Goal: Navigation & Orientation: Locate item on page

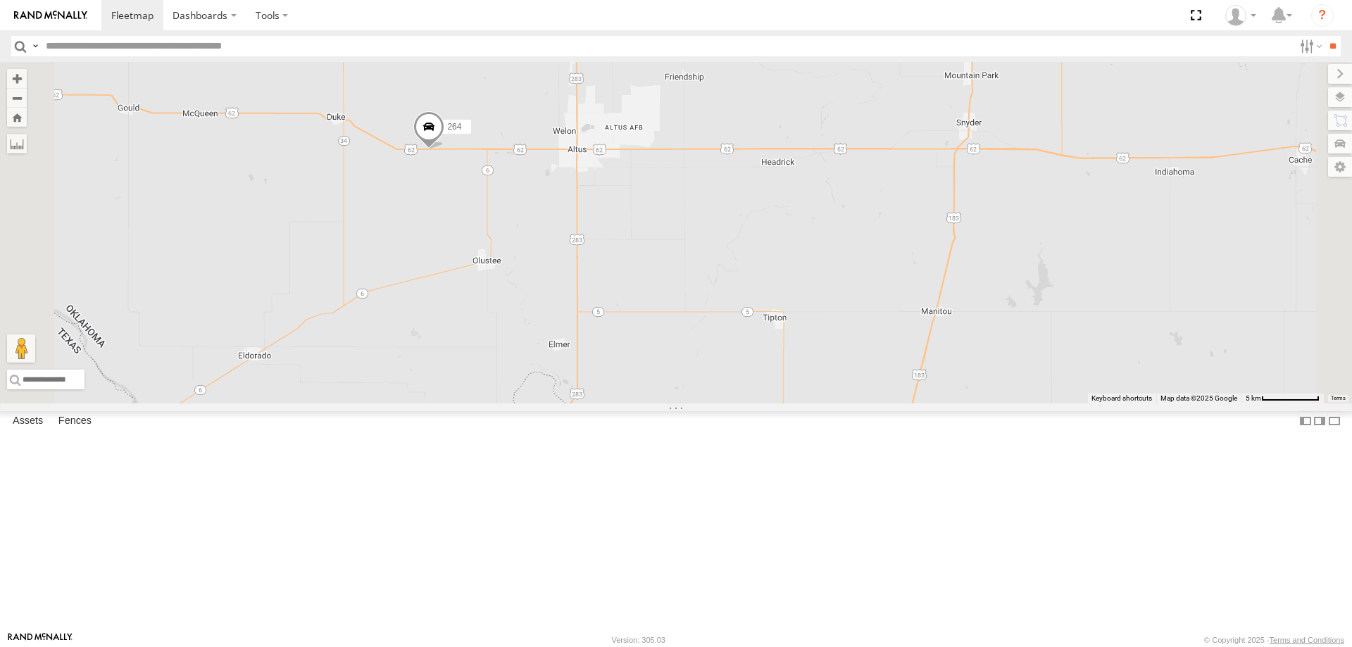
click at [444, 149] on span at bounding box center [428, 130] width 31 height 38
click at [495, 390] on div "264 264 All Assets US Highway 62 Olustee 34.63786 , -99.47819 West 69 10:43:54 …" at bounding box center [676, 232] width 1352 height 341
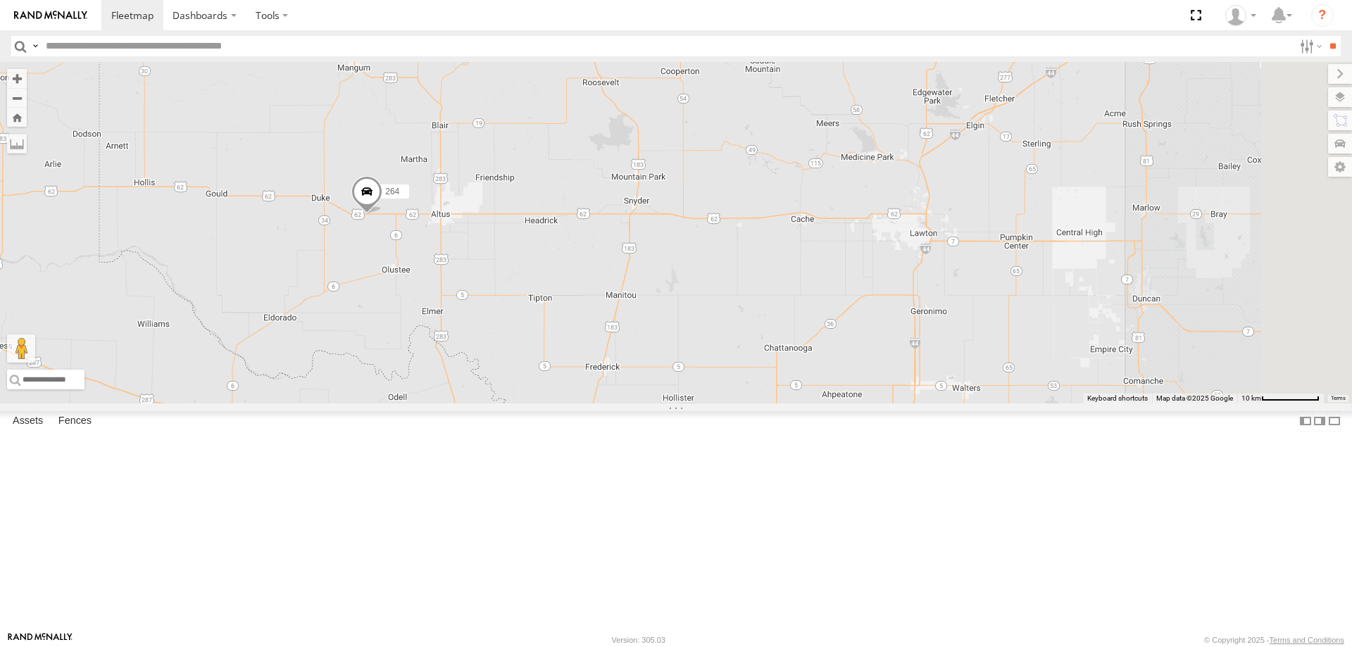
drag, startPoint x: 543, startPoint y: 384, endPoint x: 703, endPoint y: 335, distance: 167.2
click at [703, 335] on div "264" at bounding box center [676, 232] width 1352 height 341
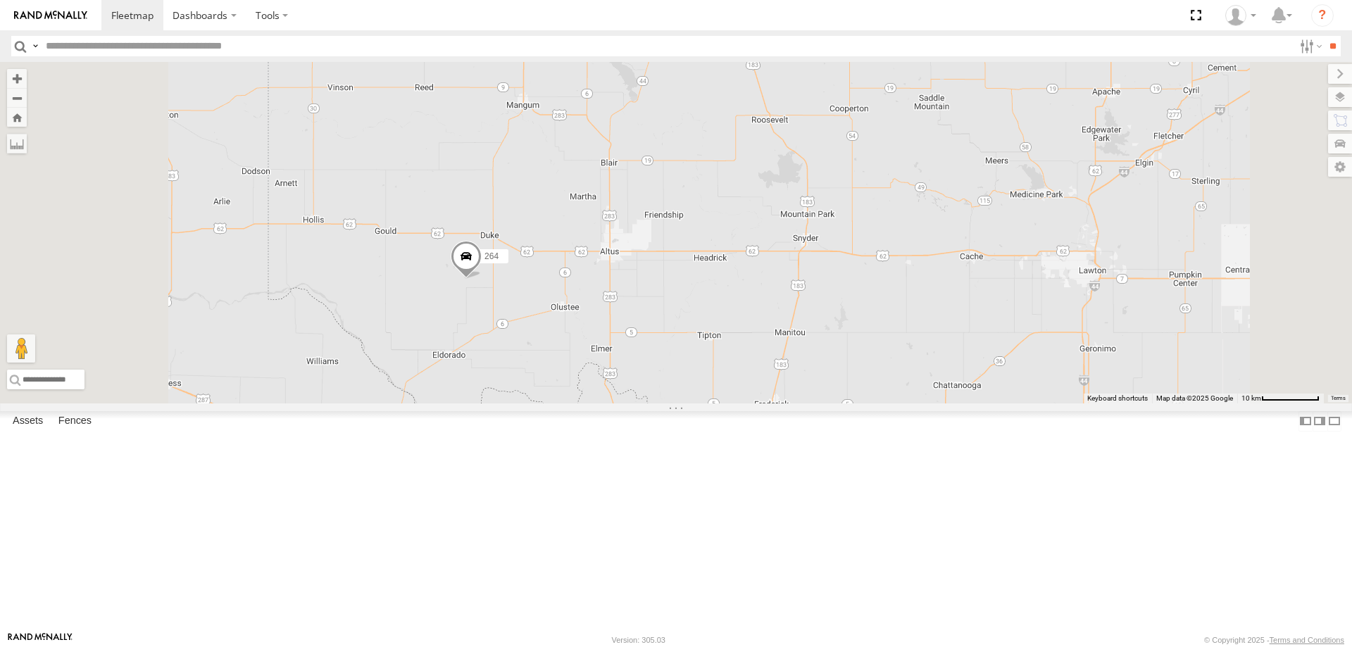
drag, startPoint x: 714, startPoint y: 372, endPoint x: 672, endPoint y: 318, distance: 67.7
click at [674, 323] on div "264" at bounding box center [676, 232] width 1352 height 341
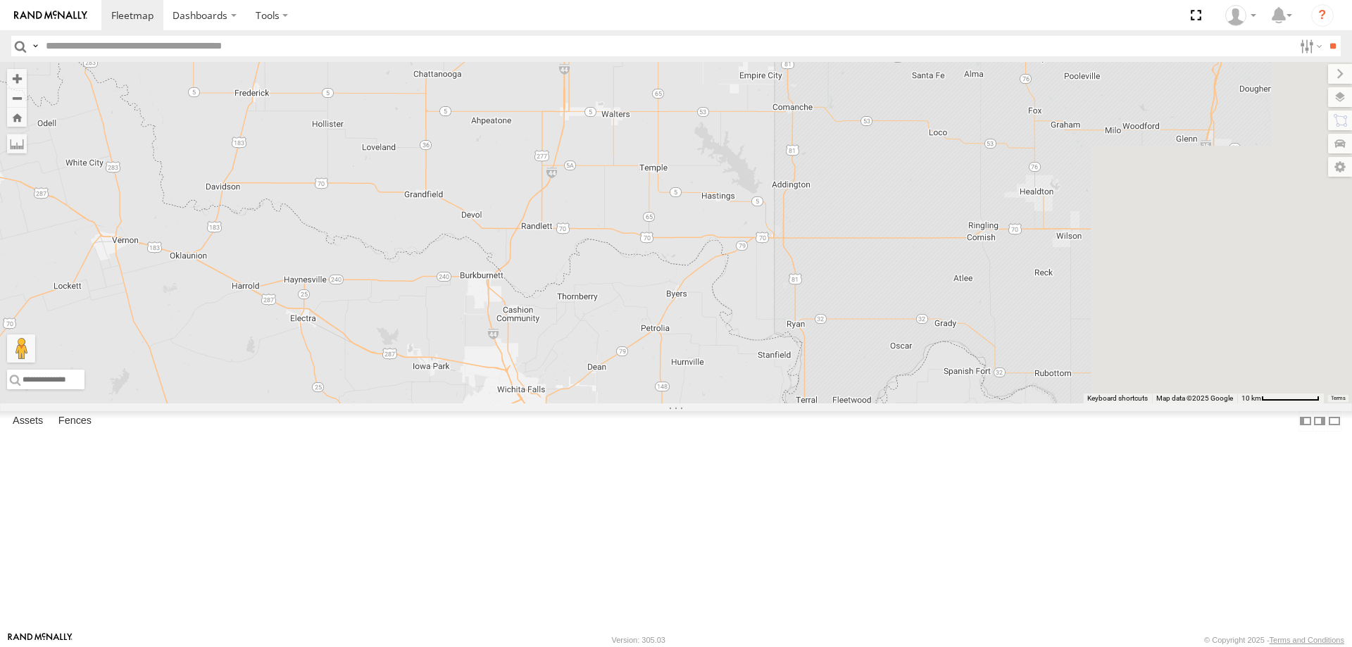
drag, startPoint x: 759, startPoint y: 451, endPoint x: 620, endPoint y: 432, distance: 140.0
click at [643, 403] on div "264" at bounding box center [676, 232] width 1352 height 341
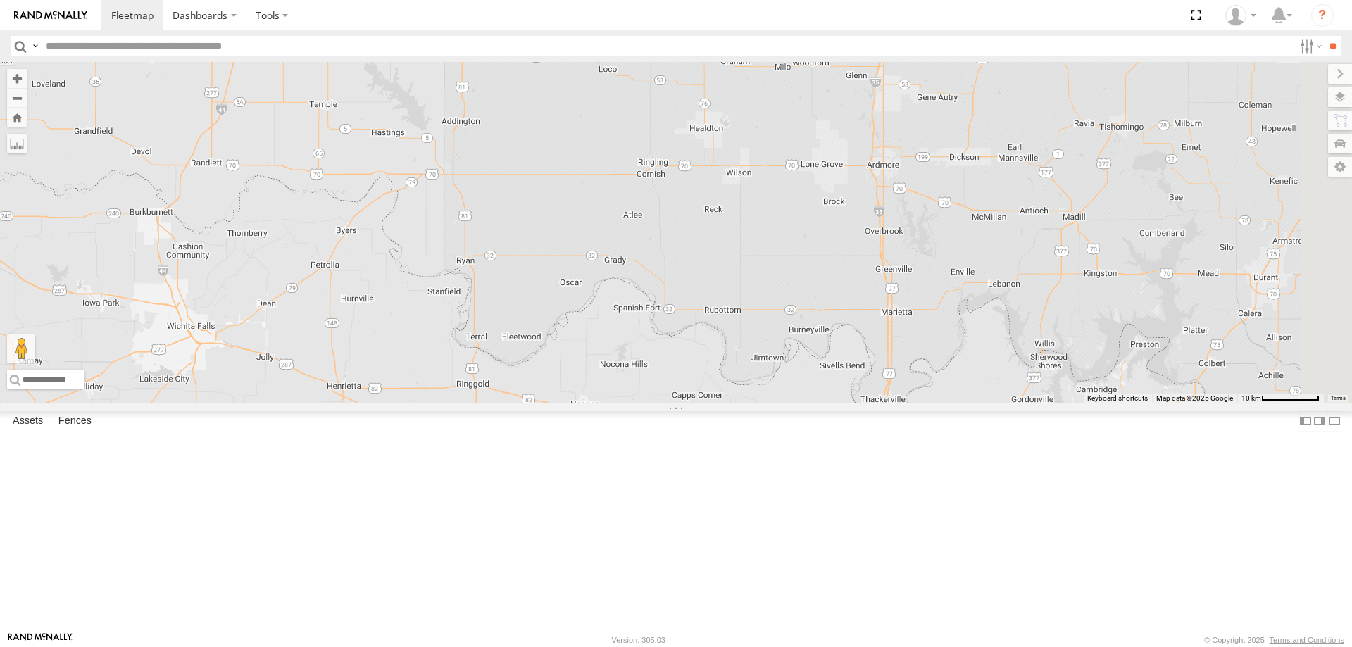
drag, startPoint x: 672, startPoint y: 391, endPoint x: 615, endPoint y: 363, distance: 63.3
click at [622, 363] on div "264" at bounding box center [676, 232] width 1352 height 341
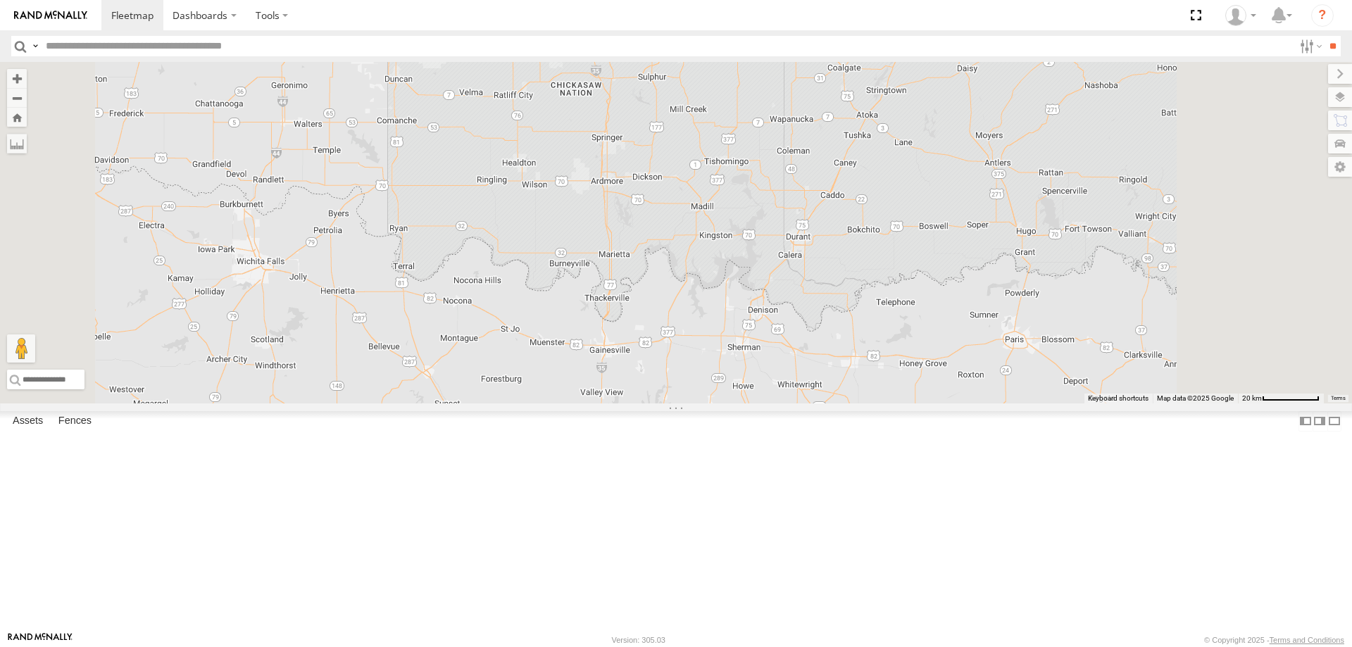
drag, startPoint x: 676, startPoint y: 469, endPoint x: 662, endPoint y: 391, distance: 79.5
click at [661, 399] on div "264" at bounding box center [676, 232] width 1352 height 341
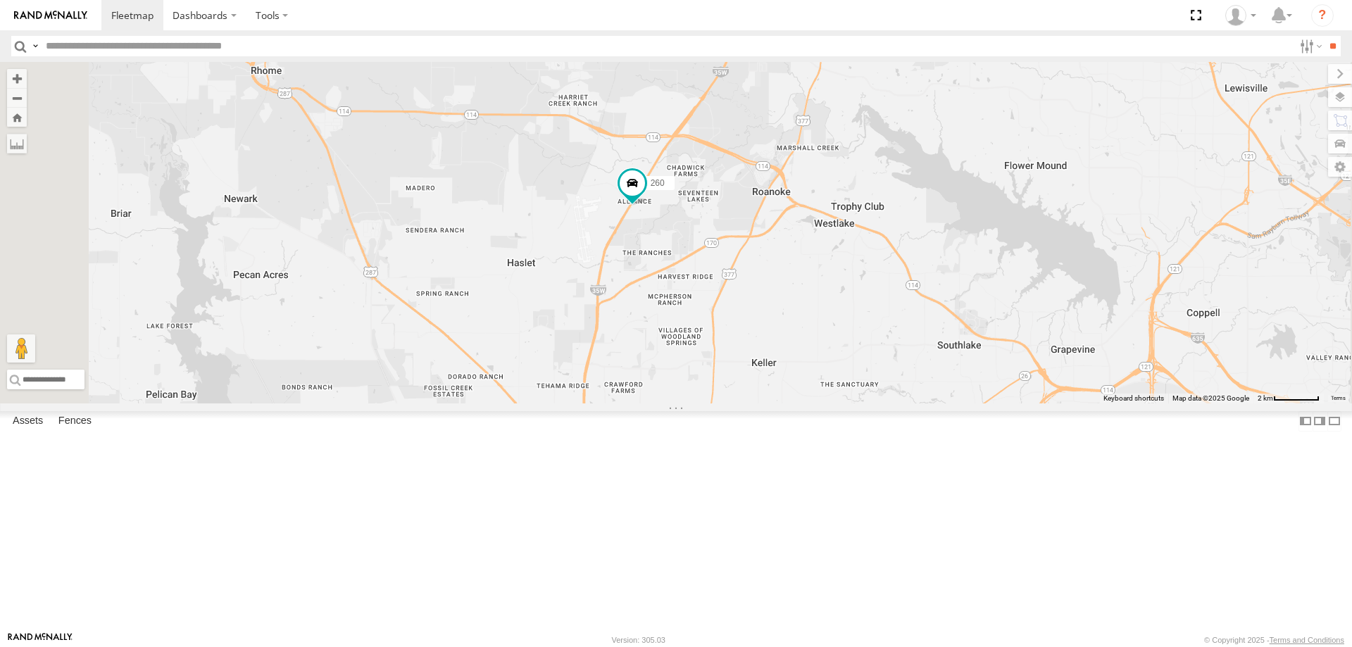
drag, startPoint x: 654, startPoint y: 340, endPoint x: 798, endPoint y: 391, distance: 152.5
click at [795, 391] on div "260" at bounding box center [676, 232] width 1352 height 341
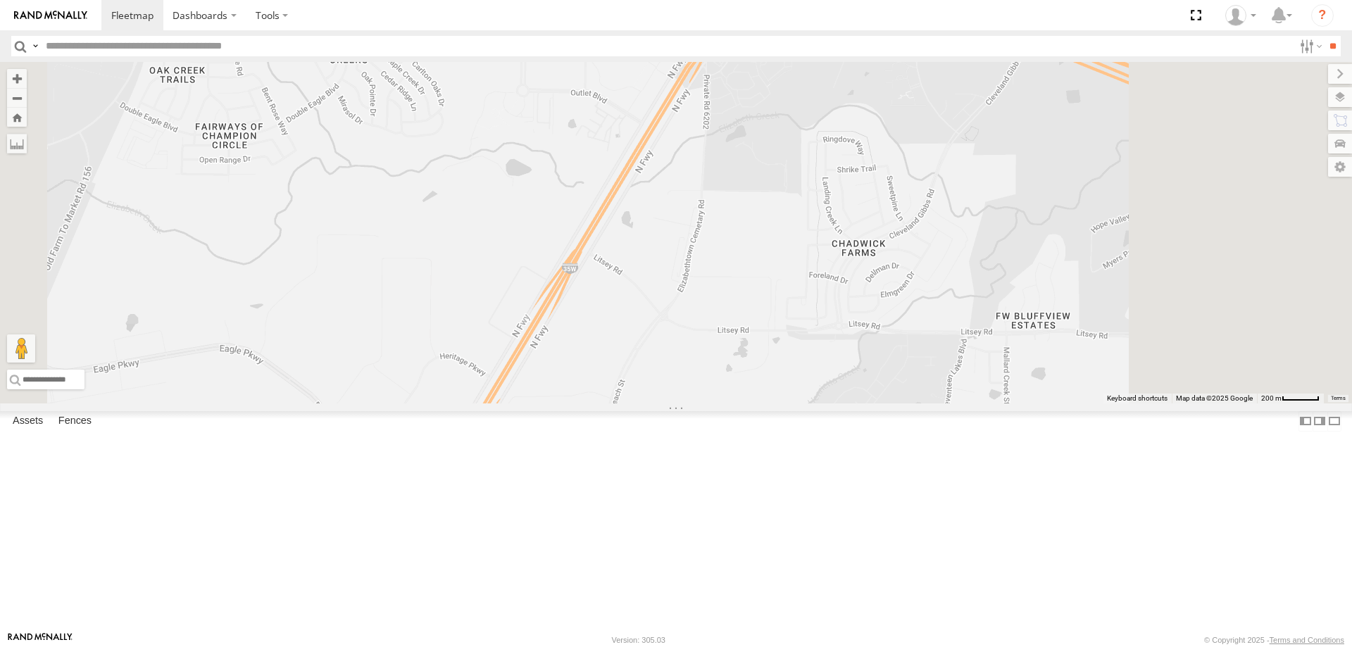
drag, startPoint x: 840, startPoint y: 338, endPoint x: 757, endPoint y: 473, distance: 158.6
click at [757, 403] on div "260" at bounding box center [676, 232] width 1352 height 341
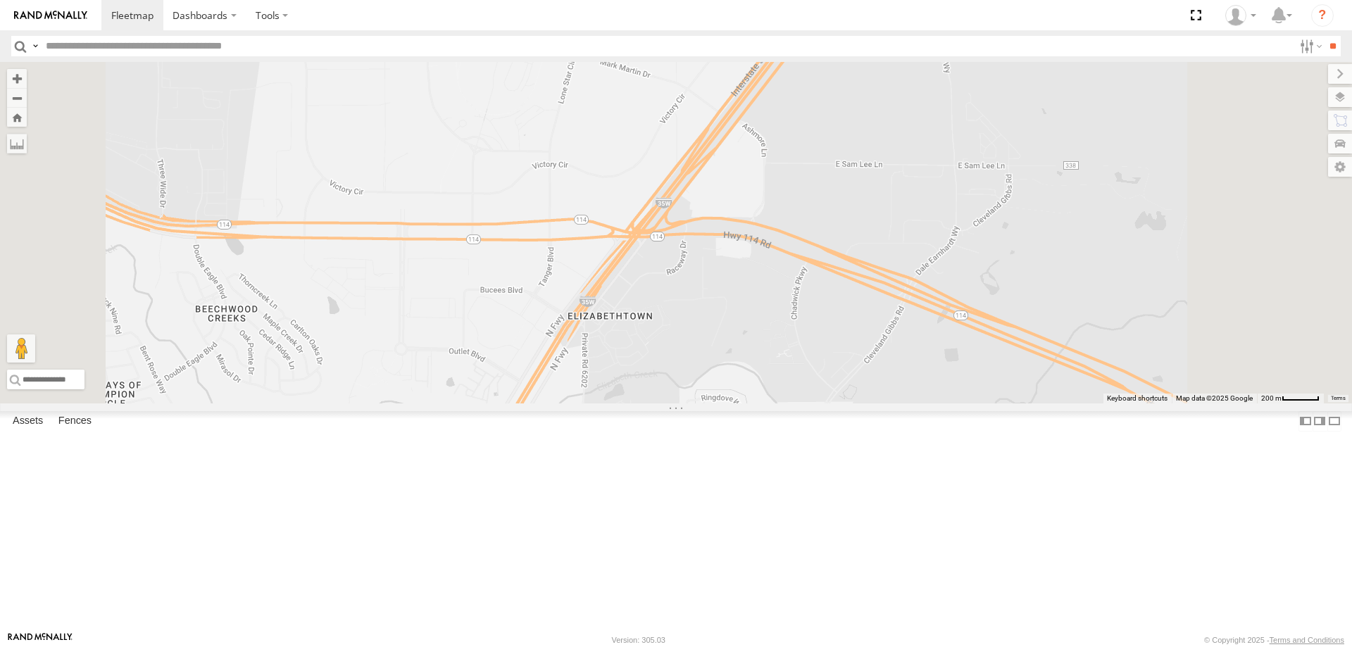
drag, startPoint x: 794, startPoint y: 386, endPoint x: 883, endPoint y: 374, distance: 89.6
click at [881, 372] on div "260" at bounding box center [676, 232] width 1352 height 341
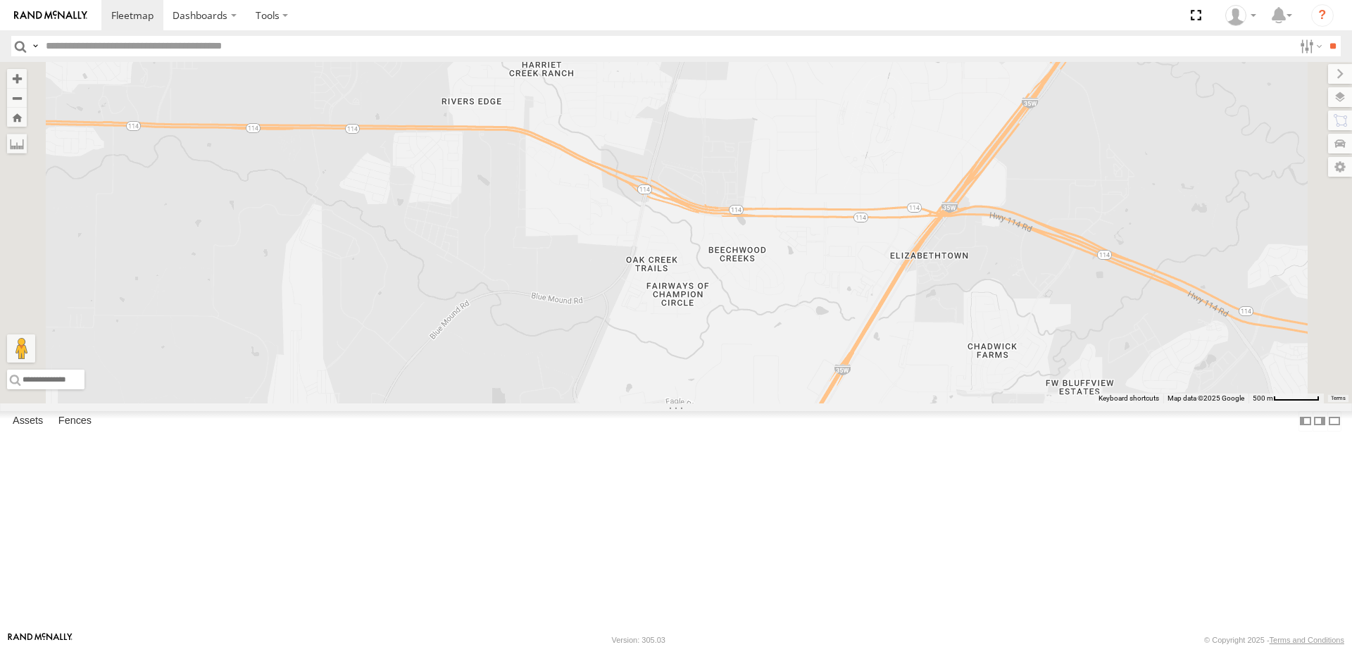
drag, startPoint x: 798, startPoint y: 363, endPoint x: 905, endPoint y: 350, distance: 107.0
click at [905, 350] on div "260" at bounding box center [676, 232] width 1352 height 341
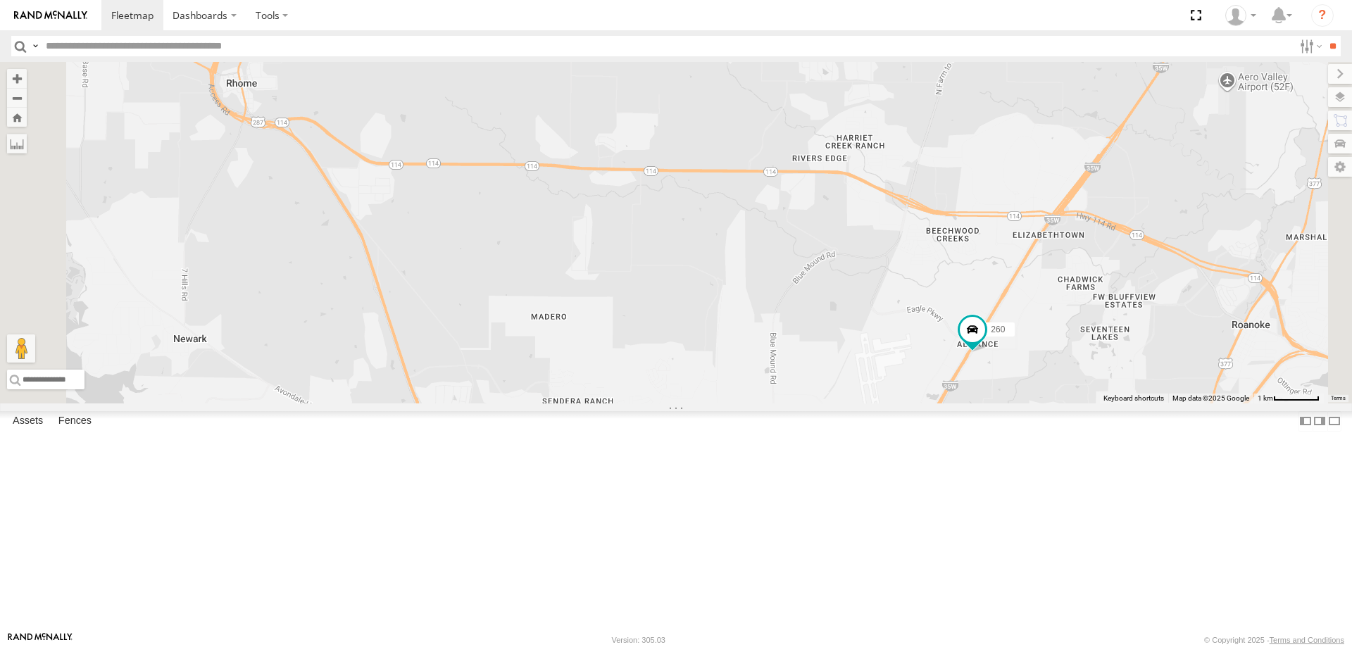
drag, startPoint x: 1005, startPoint y: 496, endPoint x: 1014, endPoint y: 398, distance: 97.6
click at [1014, 398] on div "260" at bounding box center [676, 232] width 1352 height 341
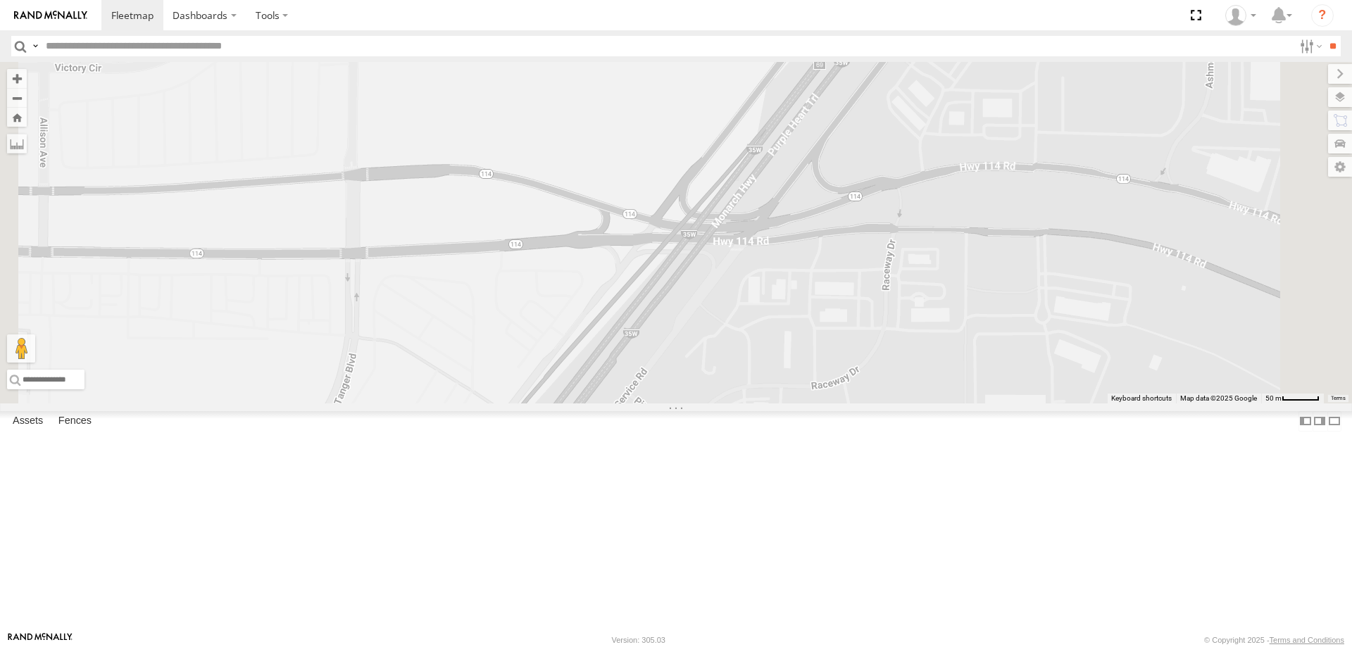
drag, startPoint x: 653, startPoint y: 460, endPoint x: 819, endPoint y: 267, distance: 253.6
click at [812, 275] on div "260" at bounding box center [676, 232] width 1352 height 341
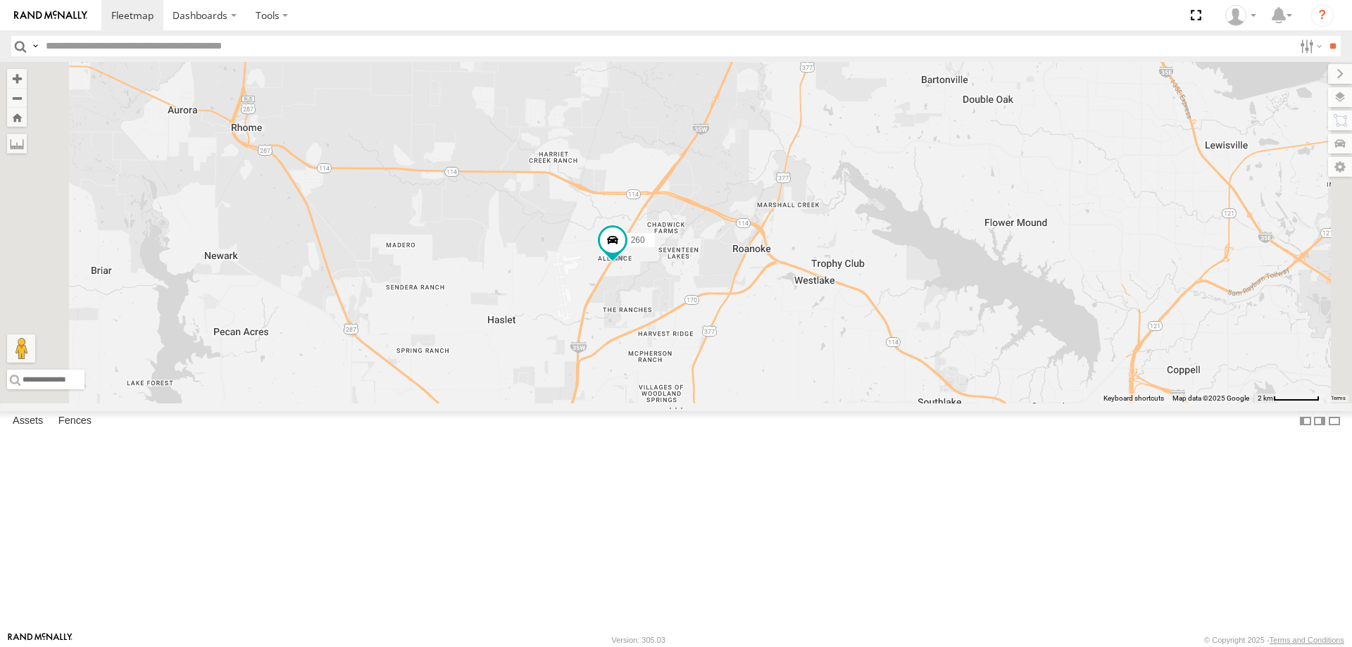
drag, startPoint x: 686, startPoint y: 467, endPoint x: 736, endPoint y: 366, distance: 112.4
click at [736, 366] on div "260" at bounding box center [676, 232] width 1352 height 341
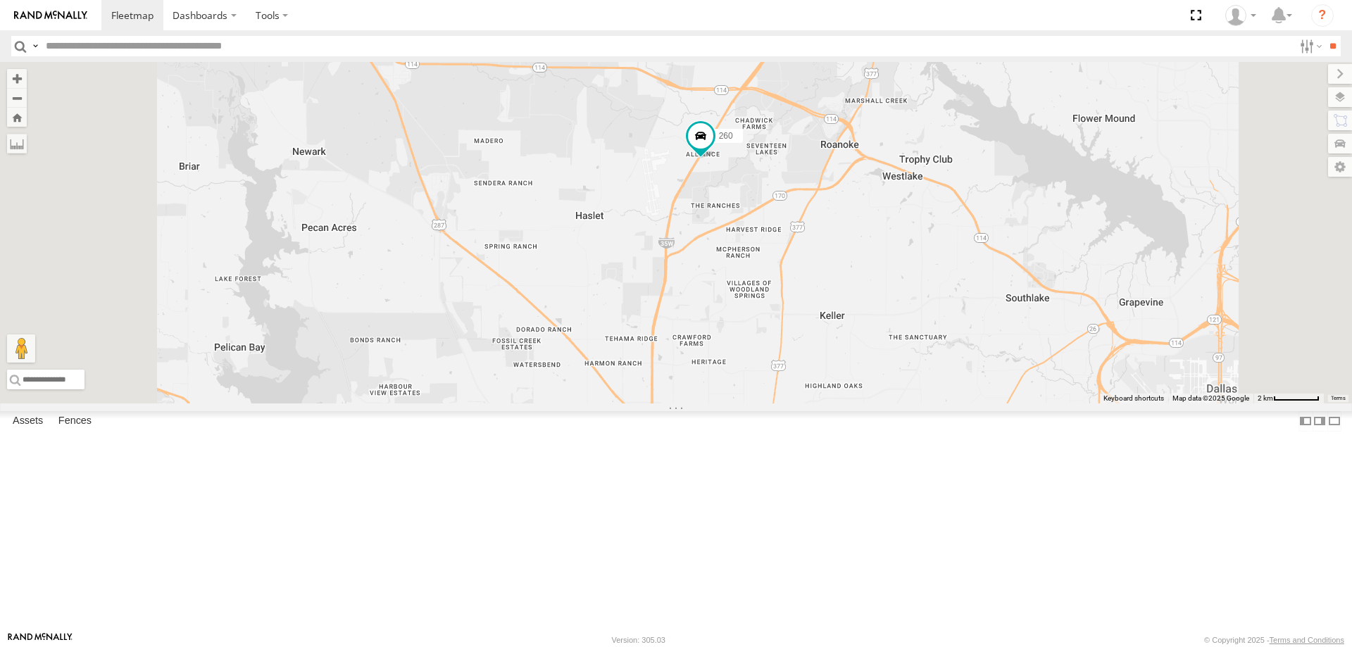
drag, startPoint x: 761, startPoint y: 193, endPoint x: 741, endPoint y: 358, distance: 166.0
click at [740, 353] on div "260" at bounding box center [676, 232] width 1352 height 341
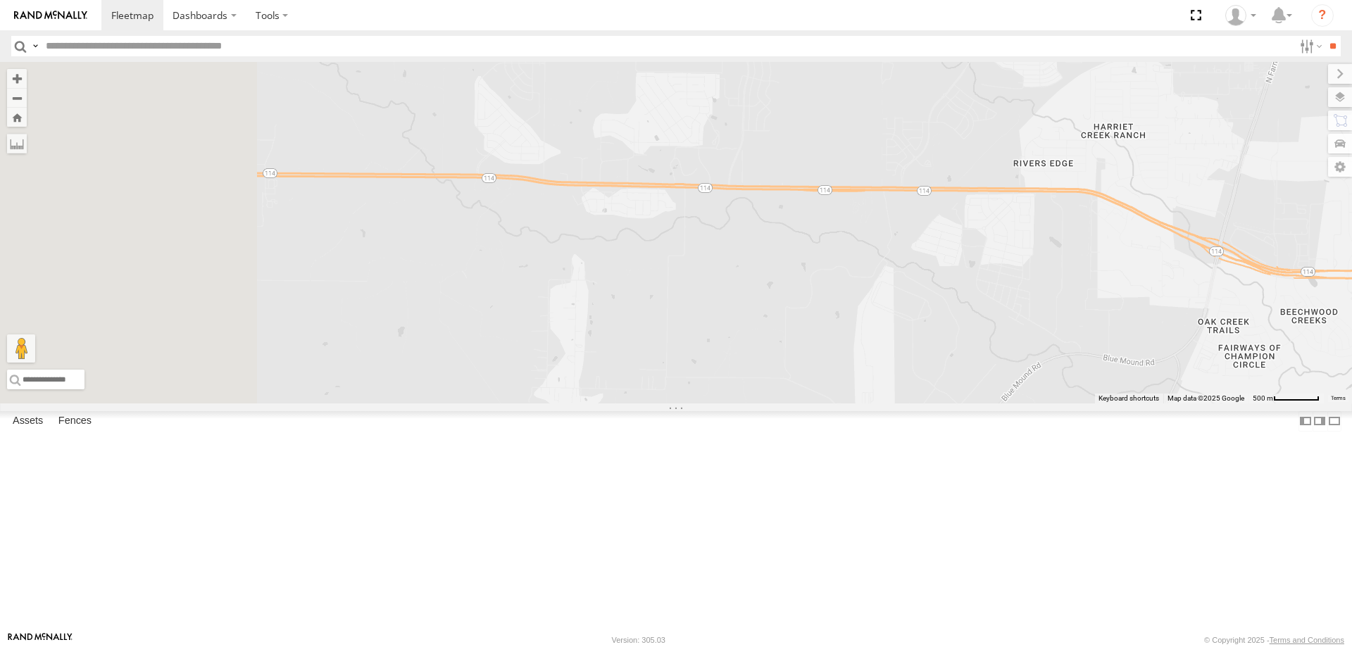
drag, startPoint x: 558, startPoint y: 400, endPoint x: 852, endPoint y: 374, distance: 295.3
click at [836, 374] on div "260" at bounding box center [676, 232] width 1352 height 341
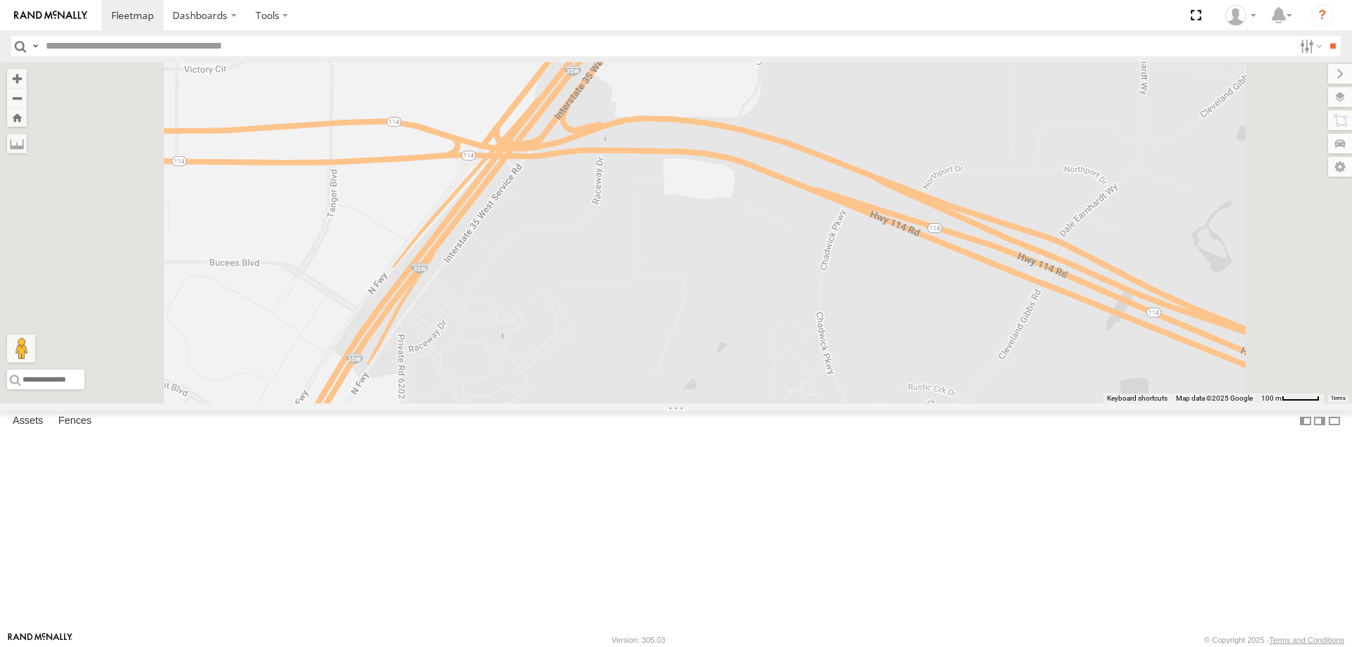
drag, startPoint x: 721, startPoint y: 443, endPoint x: 769, endPoint y: 421, distance: 52.9
click at [769, 403] on div "260" at bounding box center [676, 232] width 1352 height 341
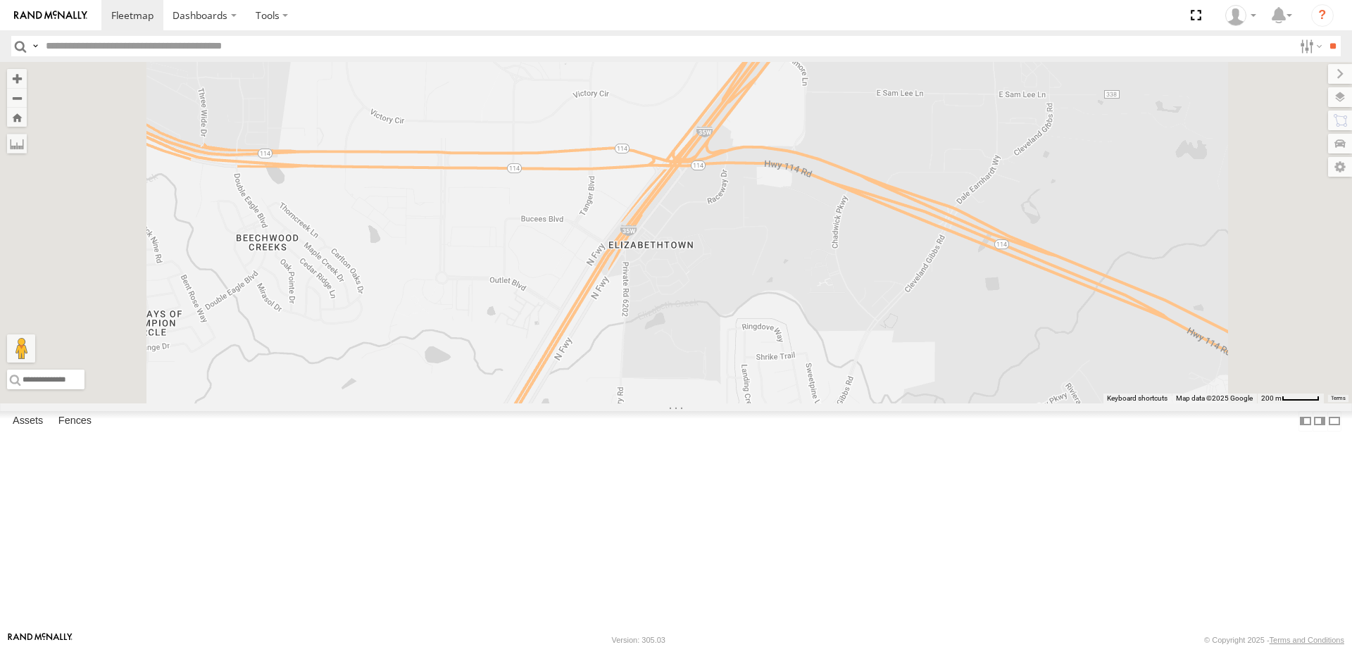
drag, startPoint x: 660, startPoint y: 477, endPoint x: 707, endPoint y: 314, distance: 170.2
click at [707, 315] on div "260" at bounding box center [676, 232] width 1352 height 341
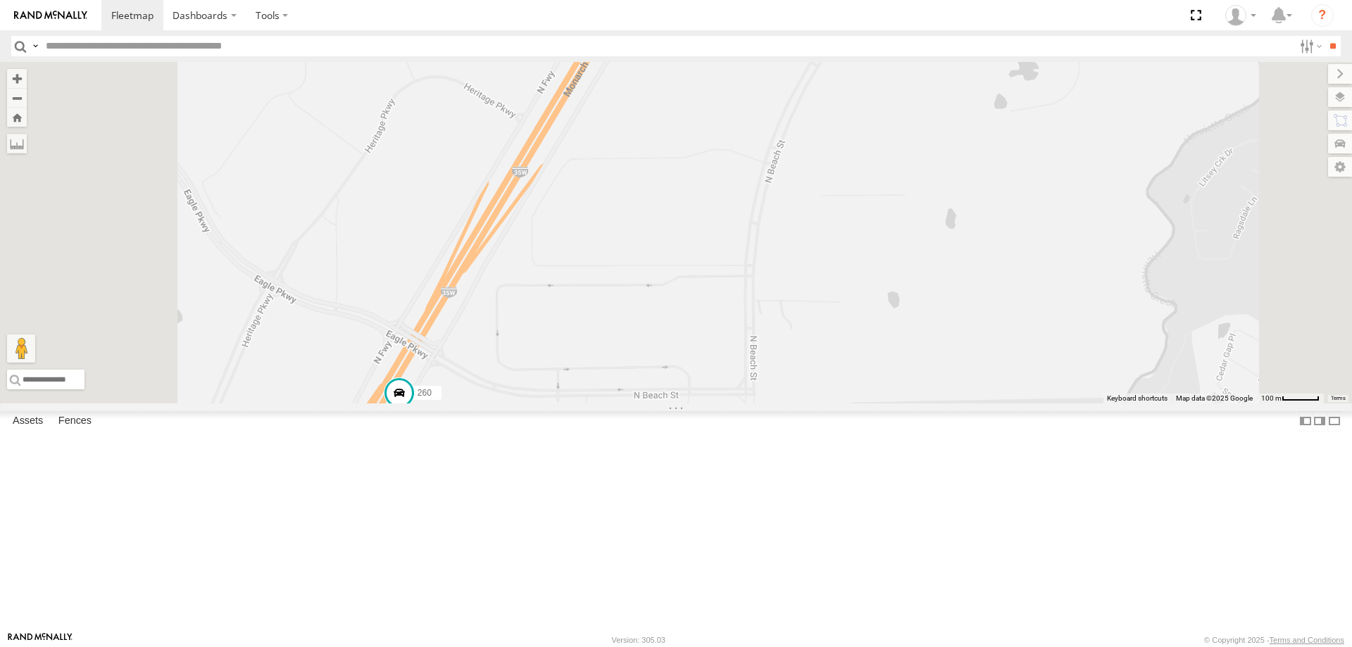
drag, startPoint x: 452, startPoint y: 491, endPoint x: 520, endPoint y: 381, distance: 129.3
click at [520, 382] on div "260" at bounding box center [676, 232] width 1352 height 341
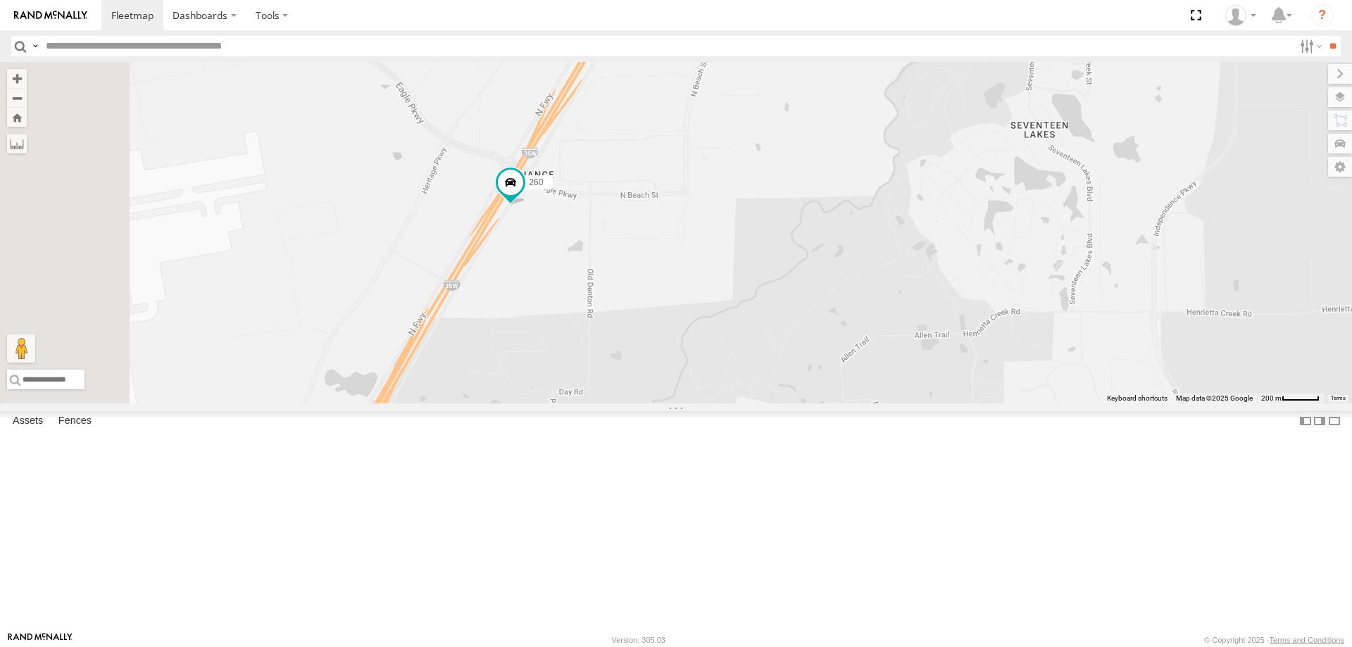
drag, startPoint x: 665, startPoint y: 460, endPoint x: 746, endPoint y: 423, distance: 88.8
click at [745, 403] on div "260" at bounding box center [676, 232] width 1352 height 341
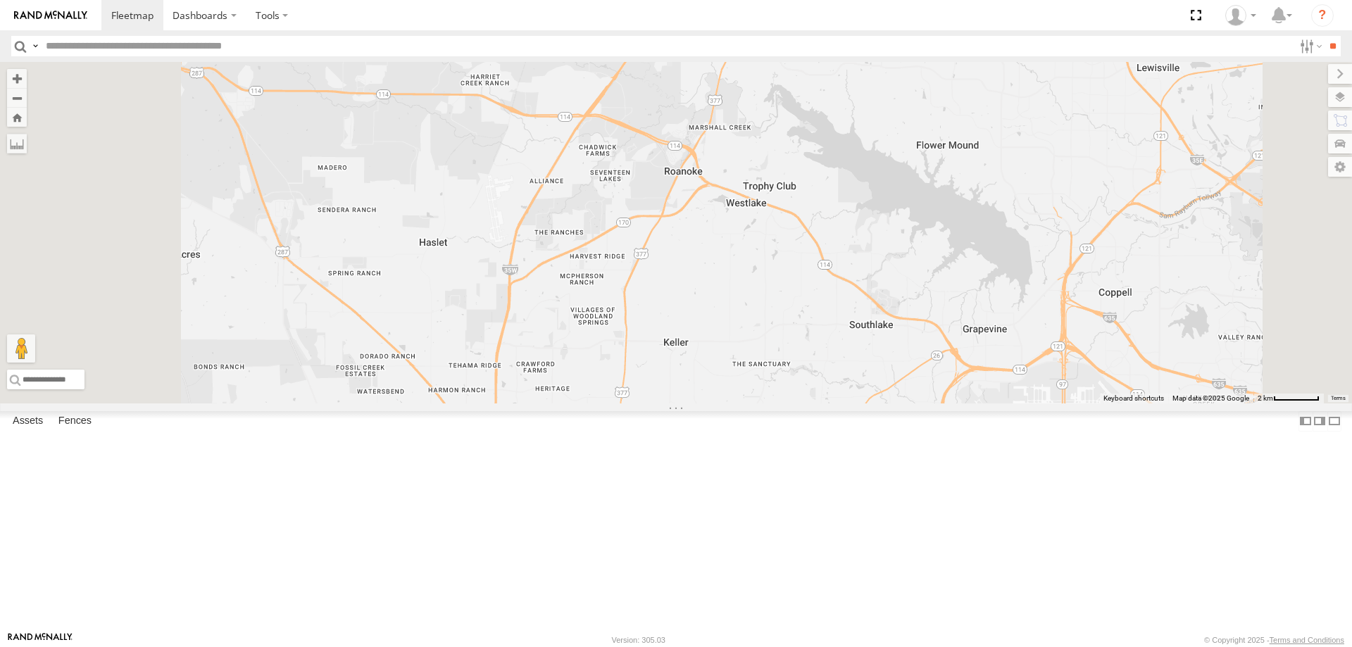
drag, startPoint x: 541, startPoint y: 434, endPoint x: 583, endPoint y: 295, distance: 145.0
click at [583, 295] on div at bounding box center [676, 232] width 1352 height 341
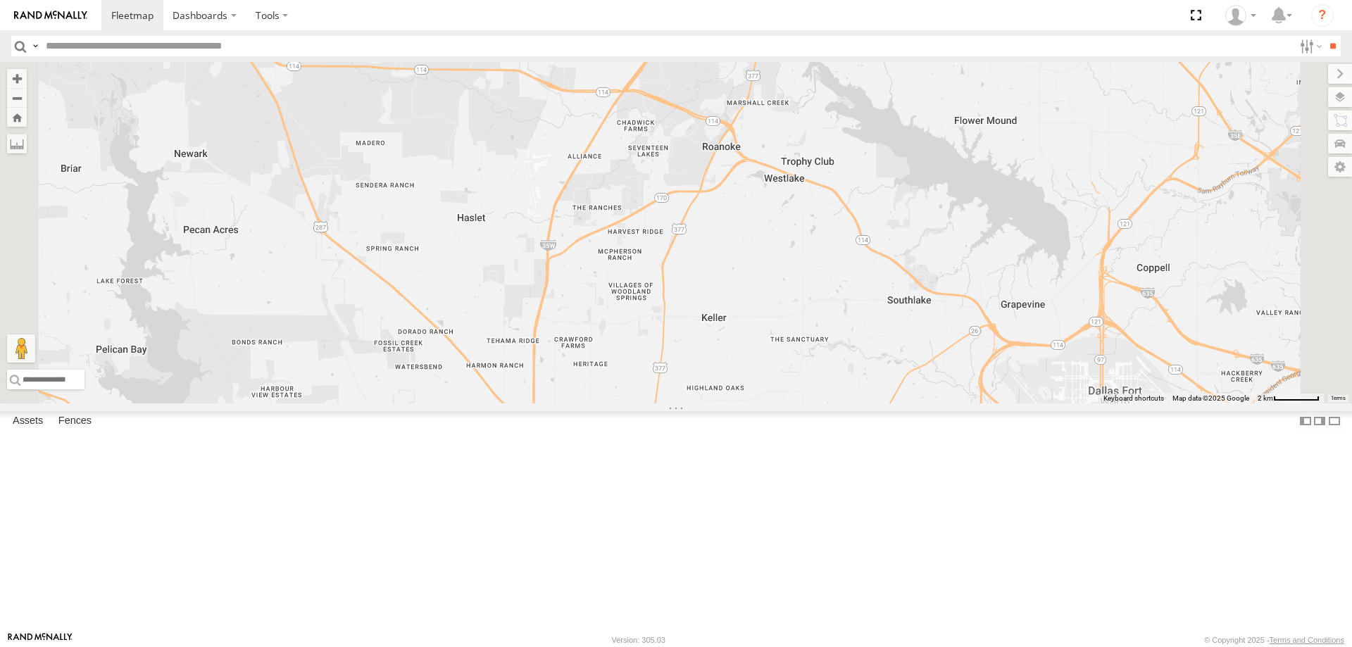
drag, startPoint x: 583, startPoint y: 295, endPoint x: 572, endPoint y: 674, distance: 379.6
click at [572, 646] on html "Dashboards" at bounding box center [676, 323] width 1352 height 647
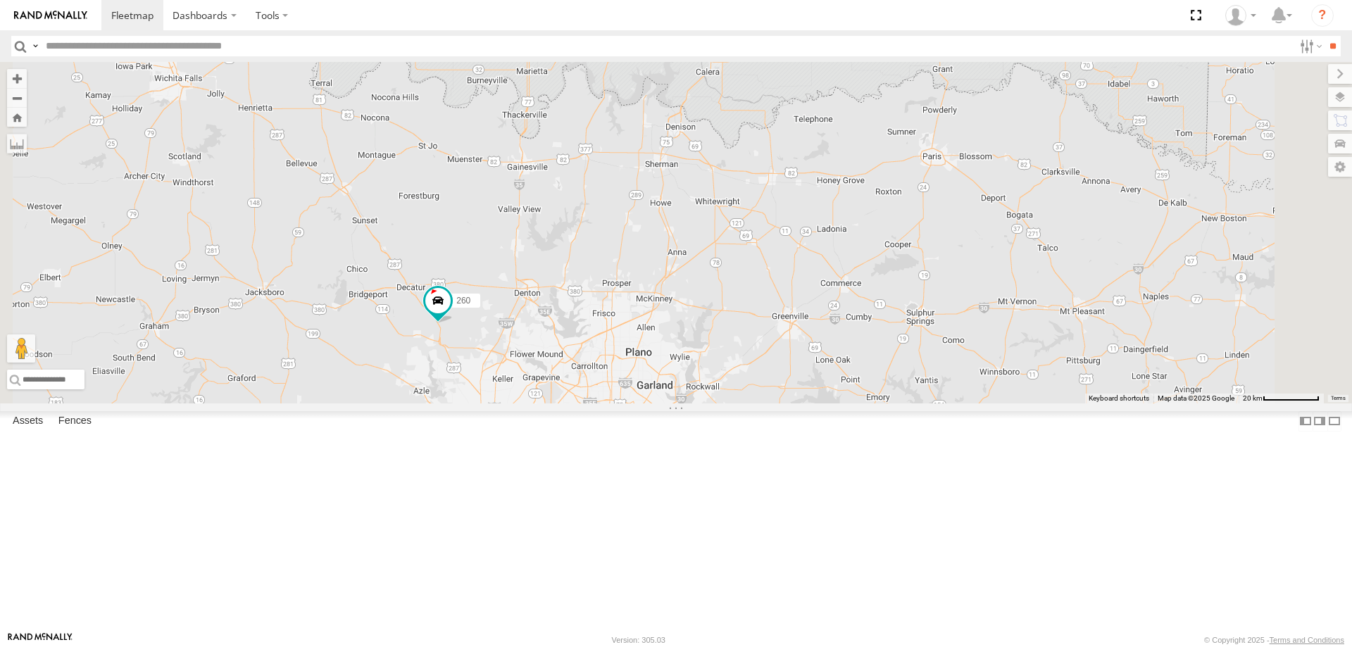
drag, startPoint x: 697, startPoint y: 179, endPoint x: 737, endPoint y: 432, distance: 255.9
click at [737, 403] on div "260" at bounding box center [676, 232] width 1352 height 341
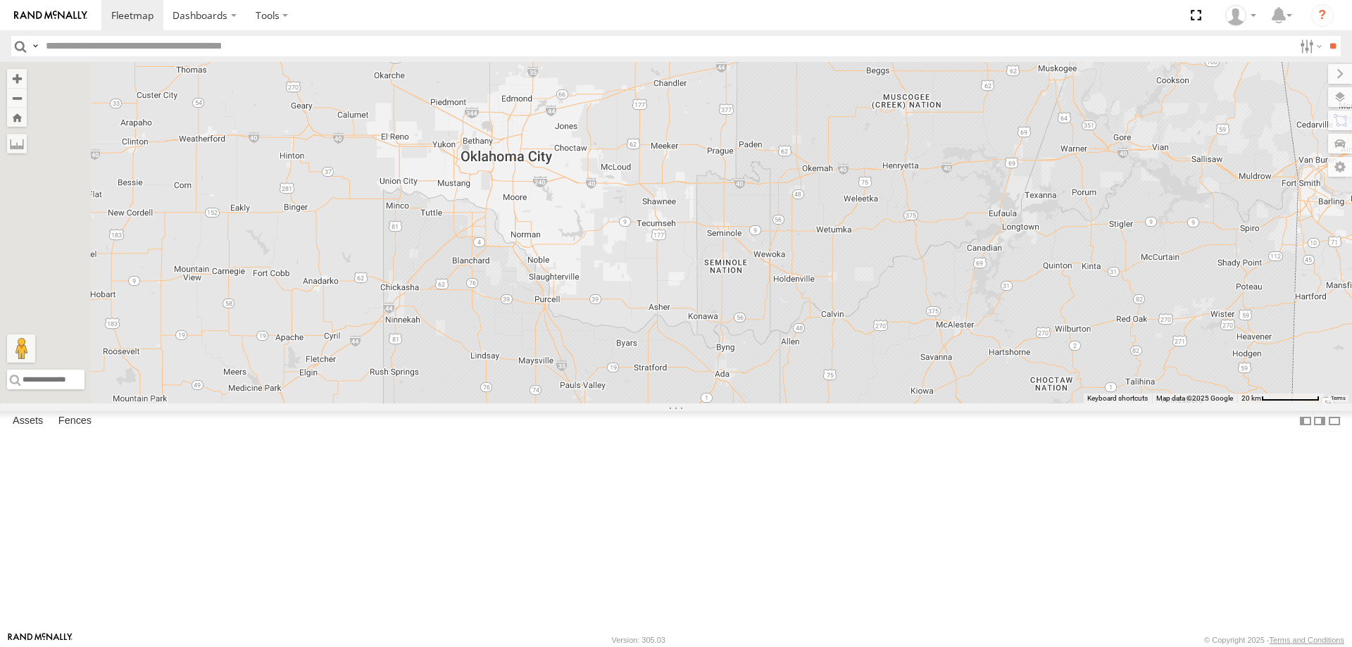
drag, startPoint x: 672, startPoint y: 317, endPoint x: 702, endPoint y: 473, distance: 158.4
click at [700, 403] on div "260" at bounding box center [676, 232] width 1352 height 341
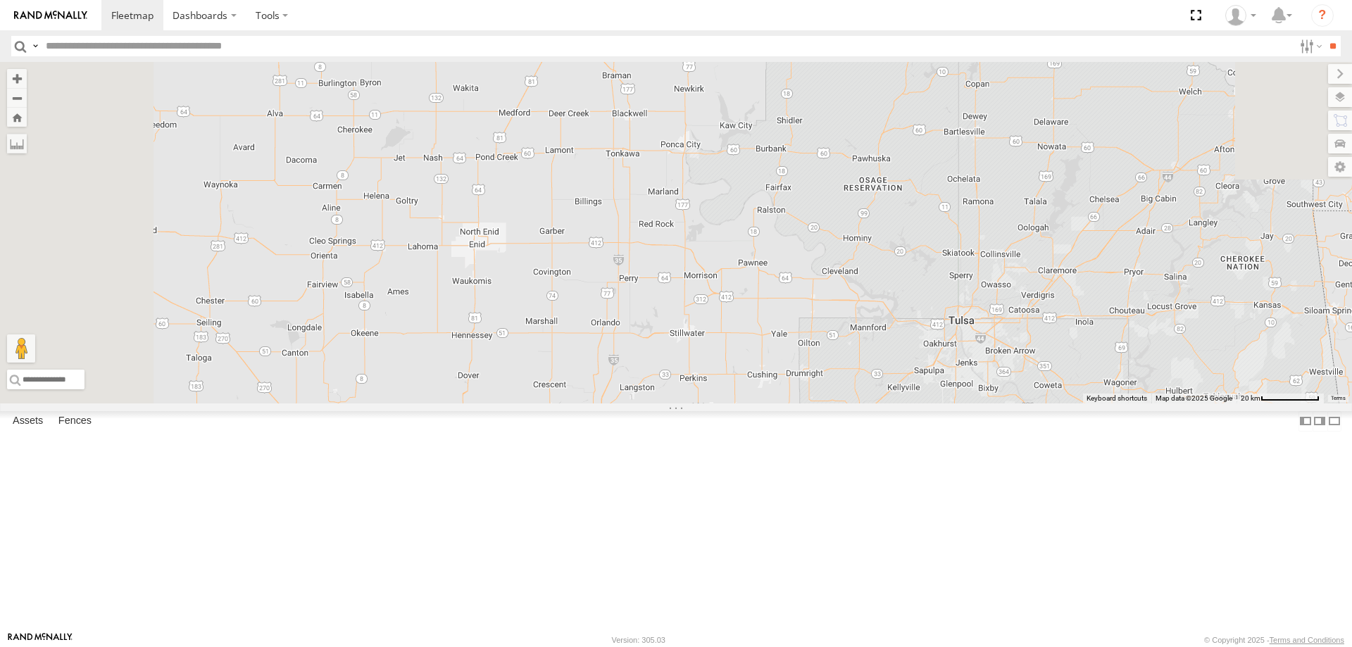
drag, startPoint x: 680, startPoint y: 325, endPoint x: 698, endPoint y: 459, distance: 135.0
click at [698, 403] on div "260" at bounding box center [676, 232] width 1352 height 341
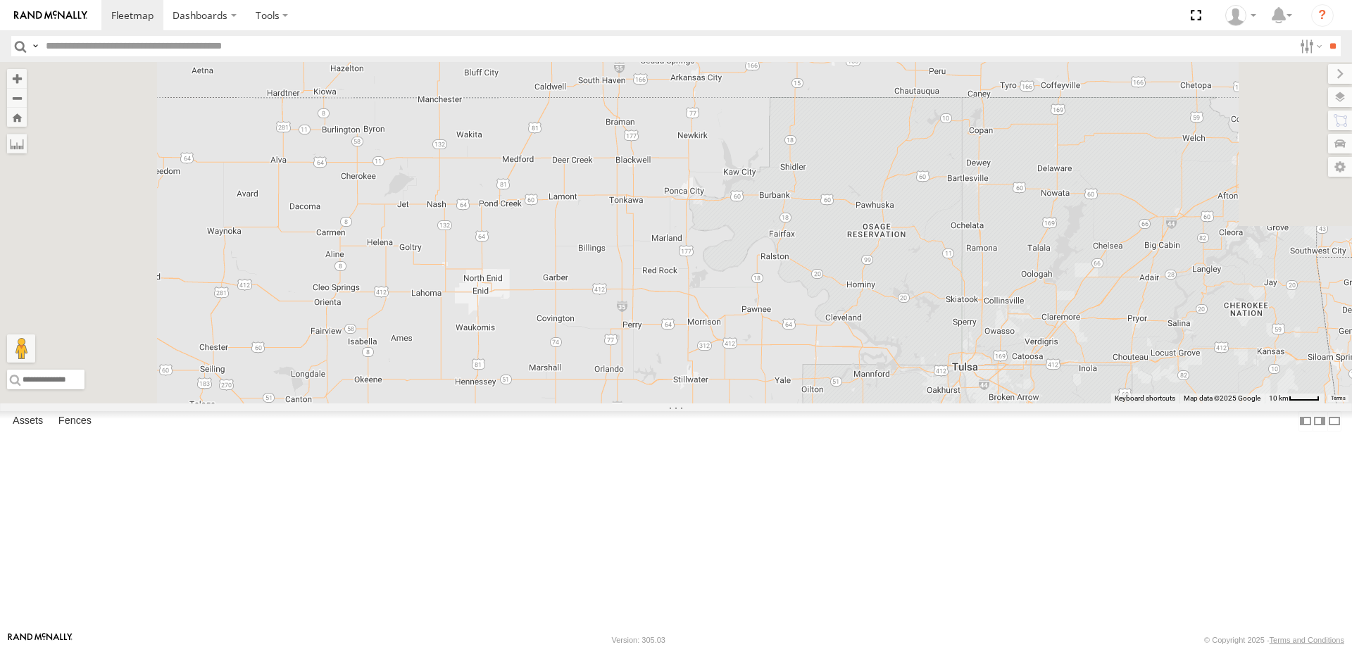
drag, startPoint x: 674, startPoint y: 349, endPoint x: 703, endPoint y: 518, distance: 171.5
click at [703, 403] on div "260" at bounding box center [676, 232] width 1352 height 341
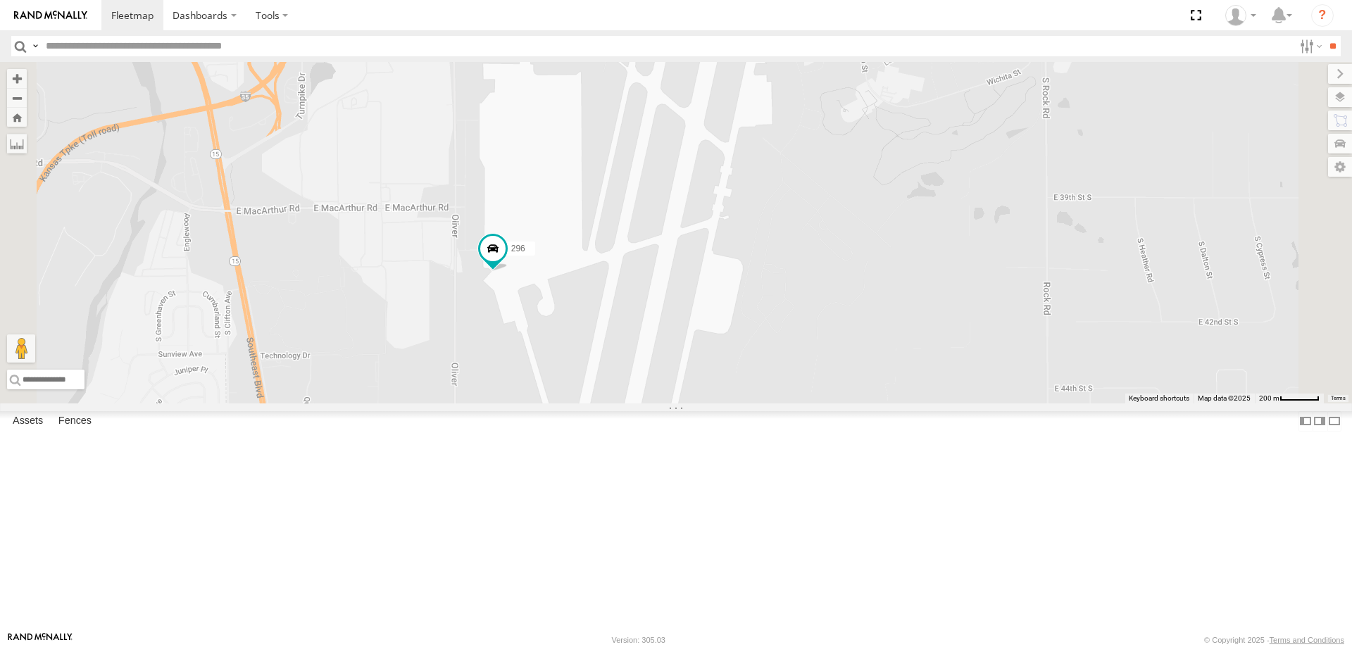
drag, startPoint x: 572, startPoint y: 443, endPoint x: 665, endPoint y: 558, distance: 147.6
click at [665, 403] on div "260 244 298 232 296" at bounding box center [676, 232] width 1352 height 341
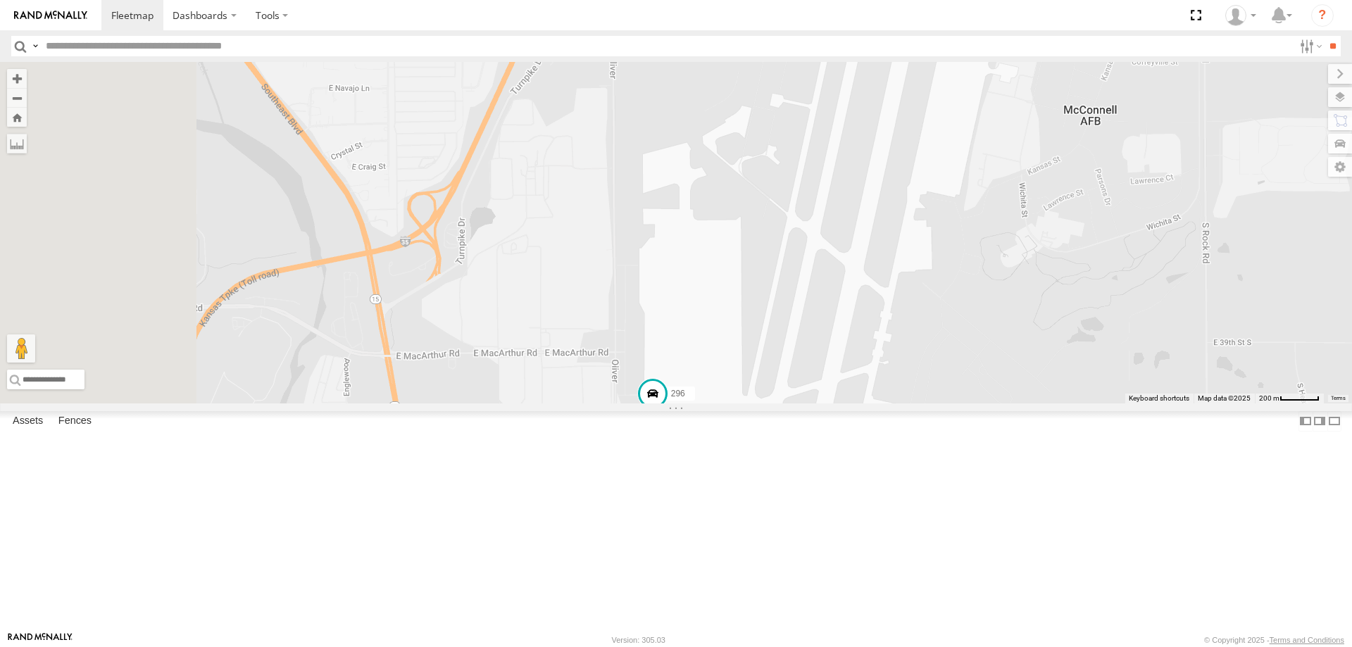
drag, startPoint x: 580, startPoint y: 348, endPoint x: 633, endPoint y: 484, distance: 146.4
click at [631, 403] on div "260 244 298 232 296" at bounding box center [676, 232] width 1352 height 341
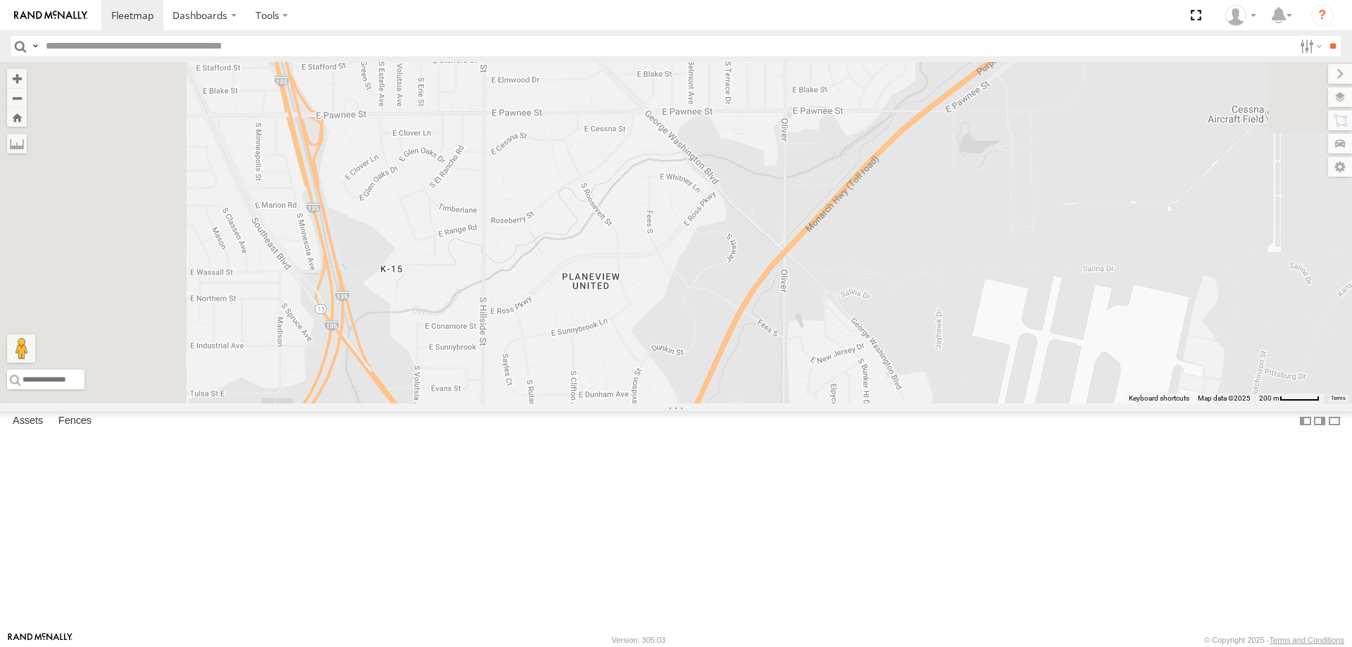
drag, startPoint x: 497, startPoint y: 300, endPoint x: 578, endPoint y: 430, distance: 153.3
click at [577, 403] on div "260 244 298 232 296" at bounding box center [676, 232] width 1352 height 341
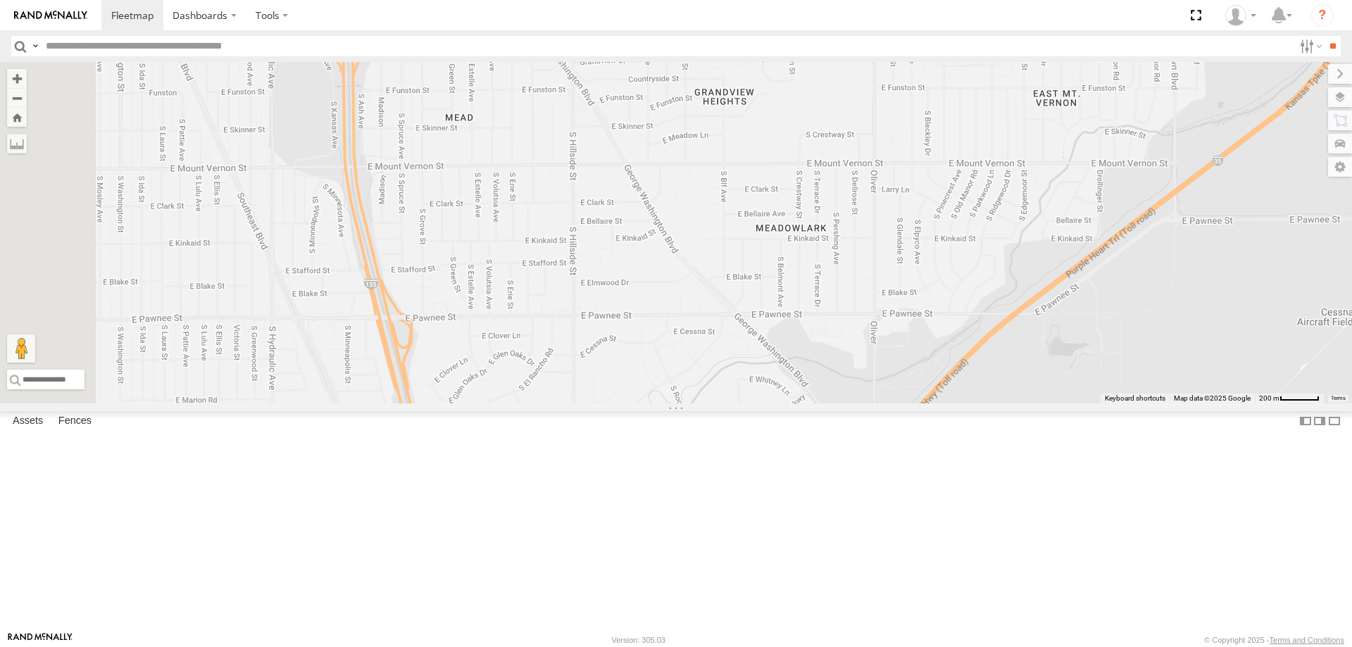
drag, startPoint x: 583, startPoint y: 301, endPoint x: 596, endPoint y: 379, distance: 80.0
click at [596, 379] on div "260 244 298 232 296" at bounding box center [676, 232] width 1352 height 341
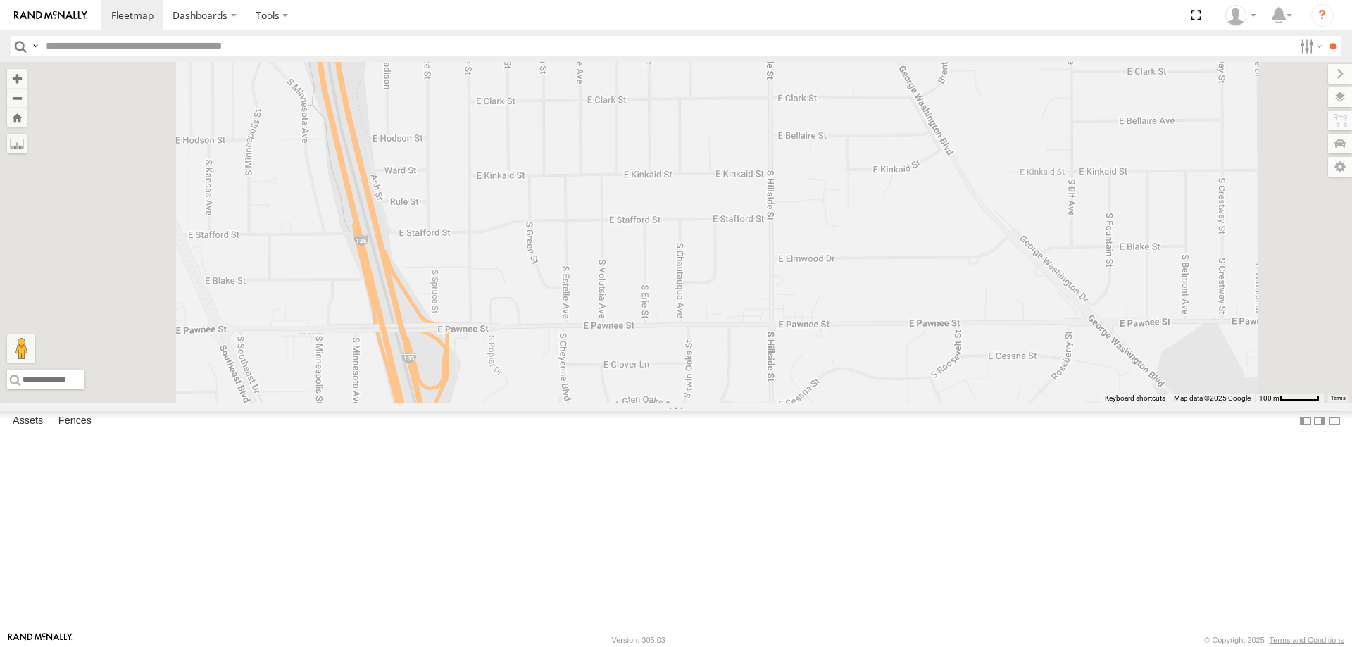
drag, startPoint x: 610, startPoint y: 299, endPoint x: 616, endPoint y: 445, distance: 145.9
click at [616, 403] on div "260 244 298 232 296" at bounding box center [676, 232] width 1352 height 341
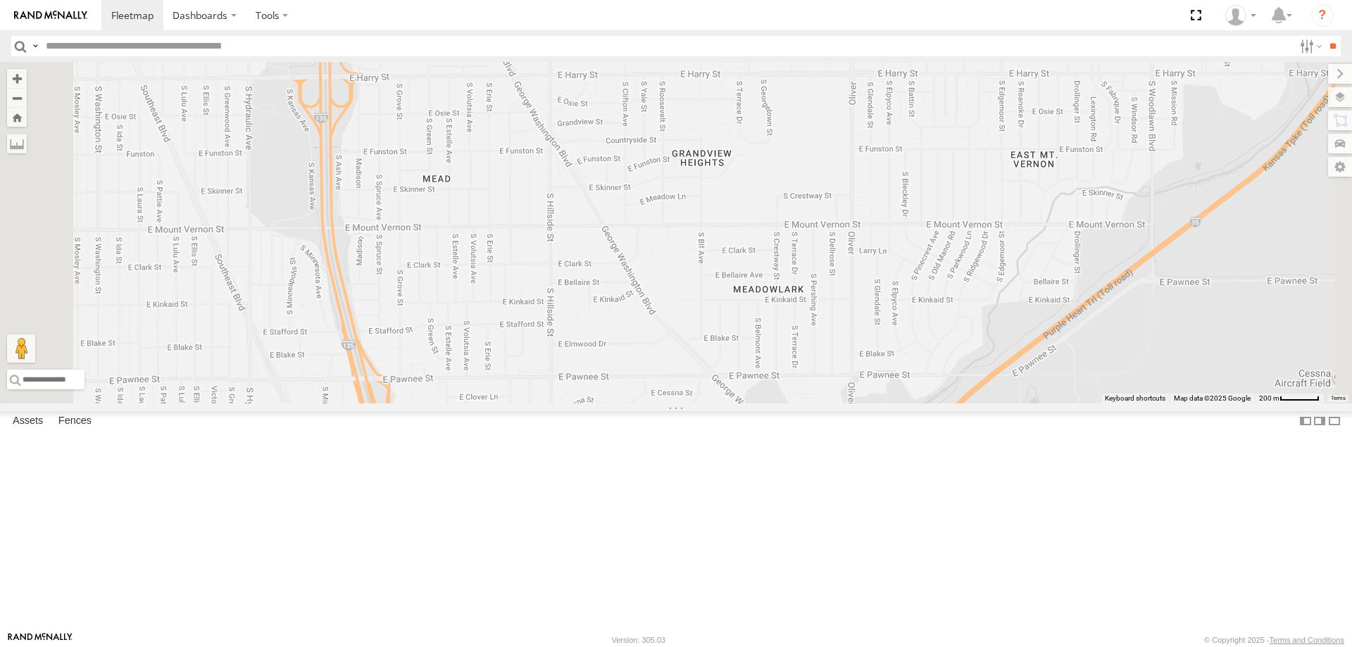
drag, startPoint x: 536, startPoint y: 308, endPoint x: 592, endPoint y: 404, distance: 111.7
click at [592, 403] on div at bounding box center [676, 232] width 1352 height 341
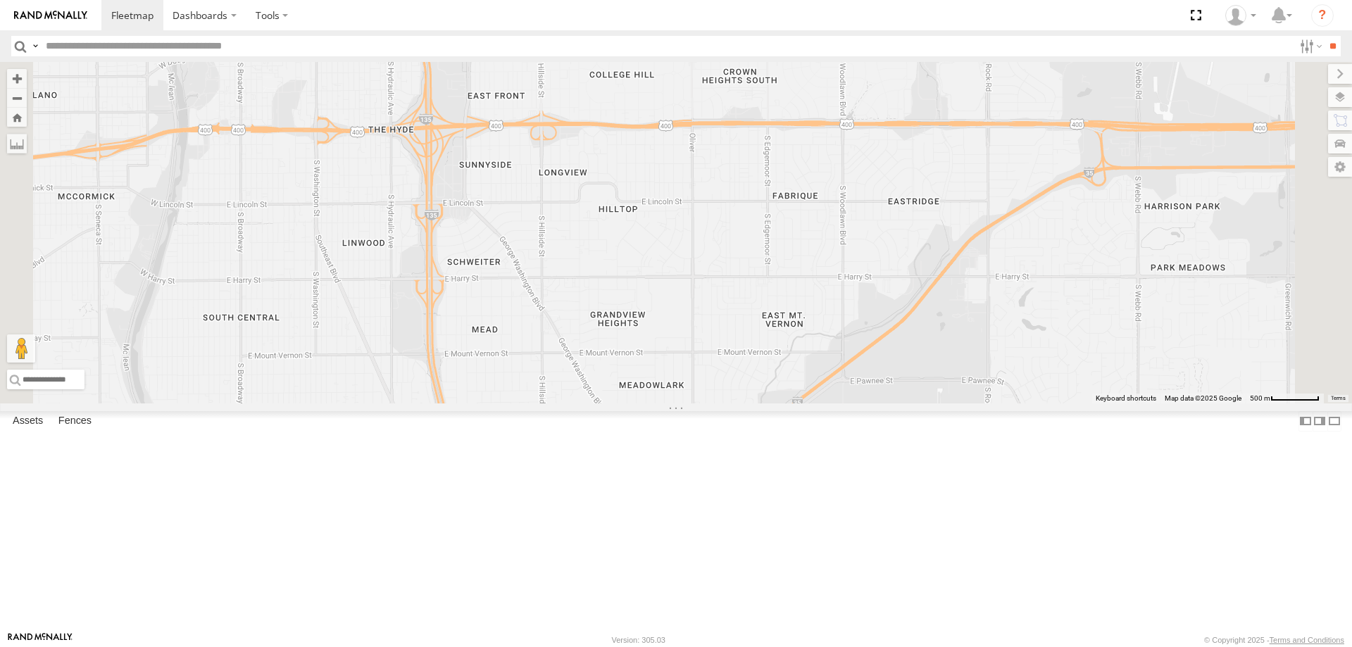
drag, startPoint x: 608, startPoint y: 424, endPoint x: 657, endPoint y: 405, distance: 53.1
click at [653, 403] on div at bounding box center [676, 232] width 1352 height 341
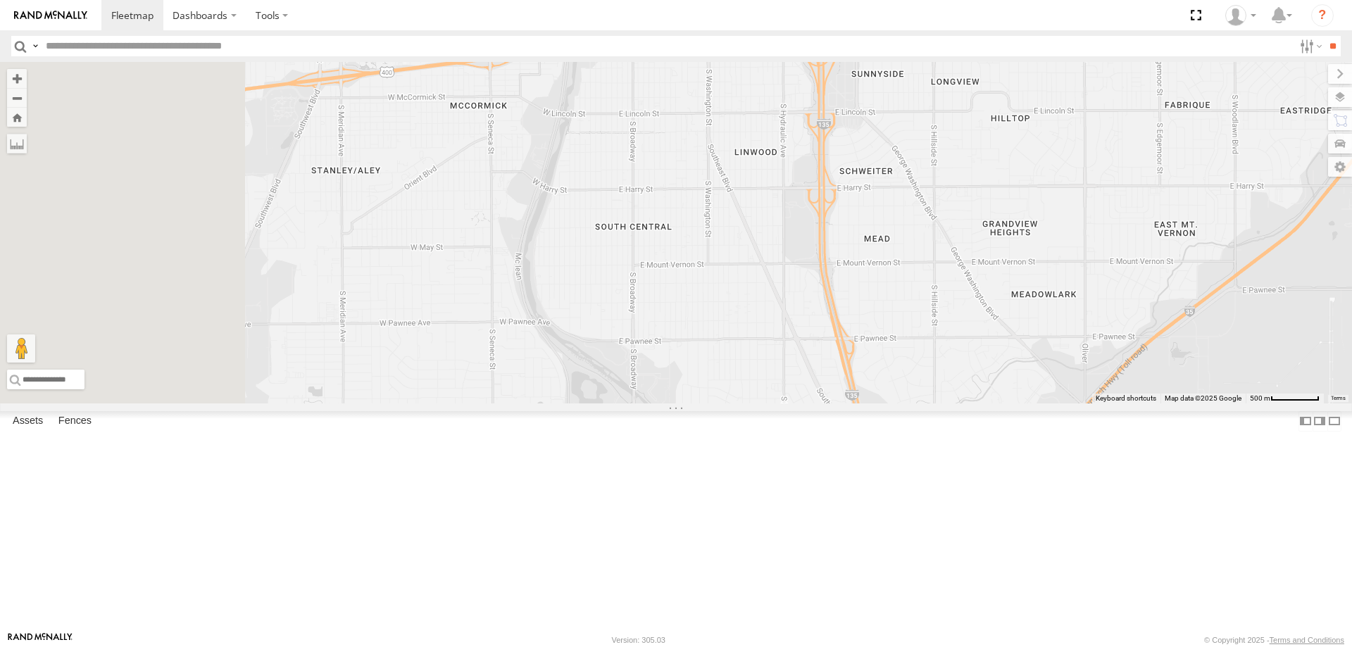
drag, startPoint x: 653, startPoint y: 448, endPoint x: 836, endPoint y: 417, distance: 184.9
click at [834, 403] on div at bounding box center [676, 232] width 1352 height 341
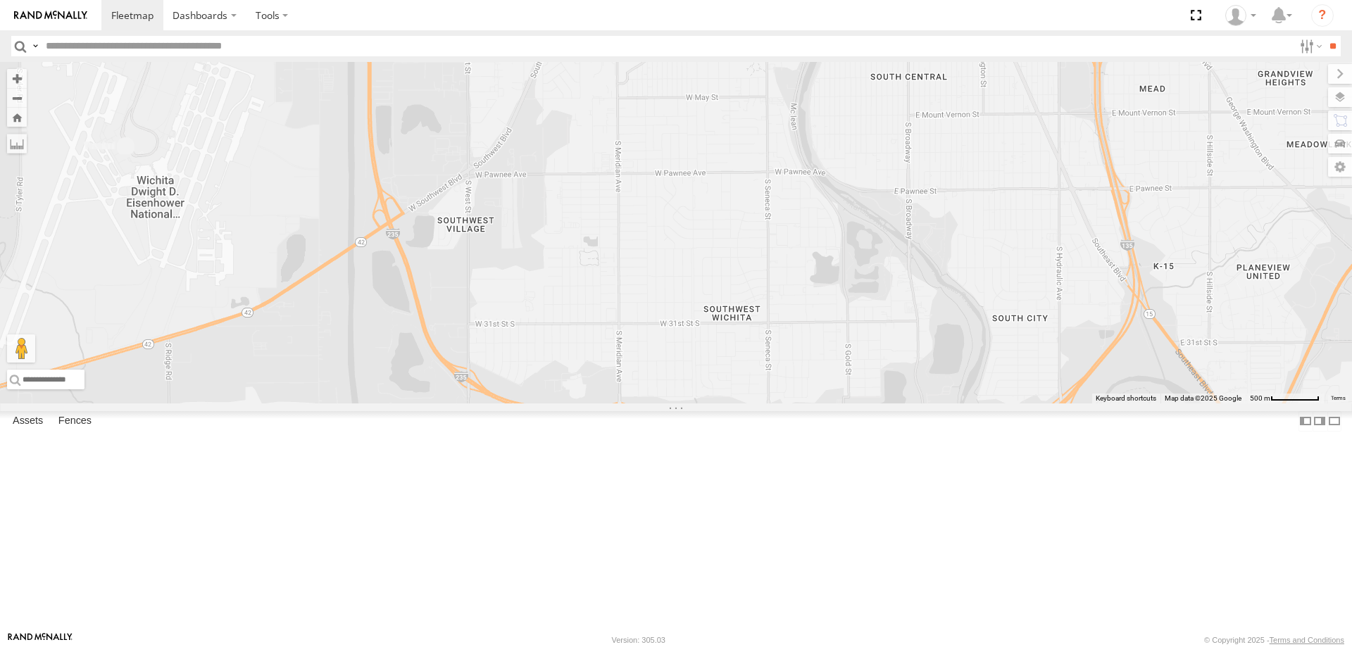
drag, startPoint x: 698, startPoint y: 471, endPoint x: 647, endPoint y: 405, distance: 82.8
click at [657, 403] on div at bounding box center [676, 232] width 1352 height 341
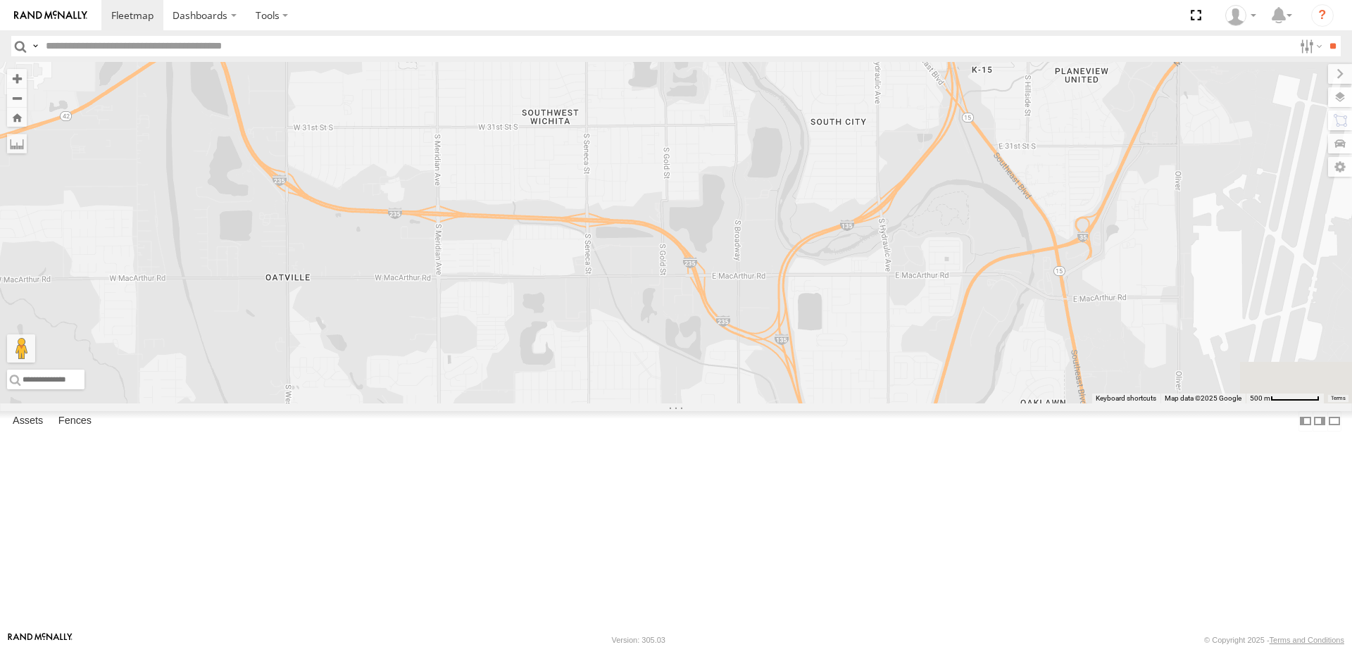
drag, startPoint x: 768, startPoint y: 465, endPoint x: 677, endPoint y: 379, distance: 124.5
click at [677, 379] on div at bounding box center [676, 232] width 1352 height 341
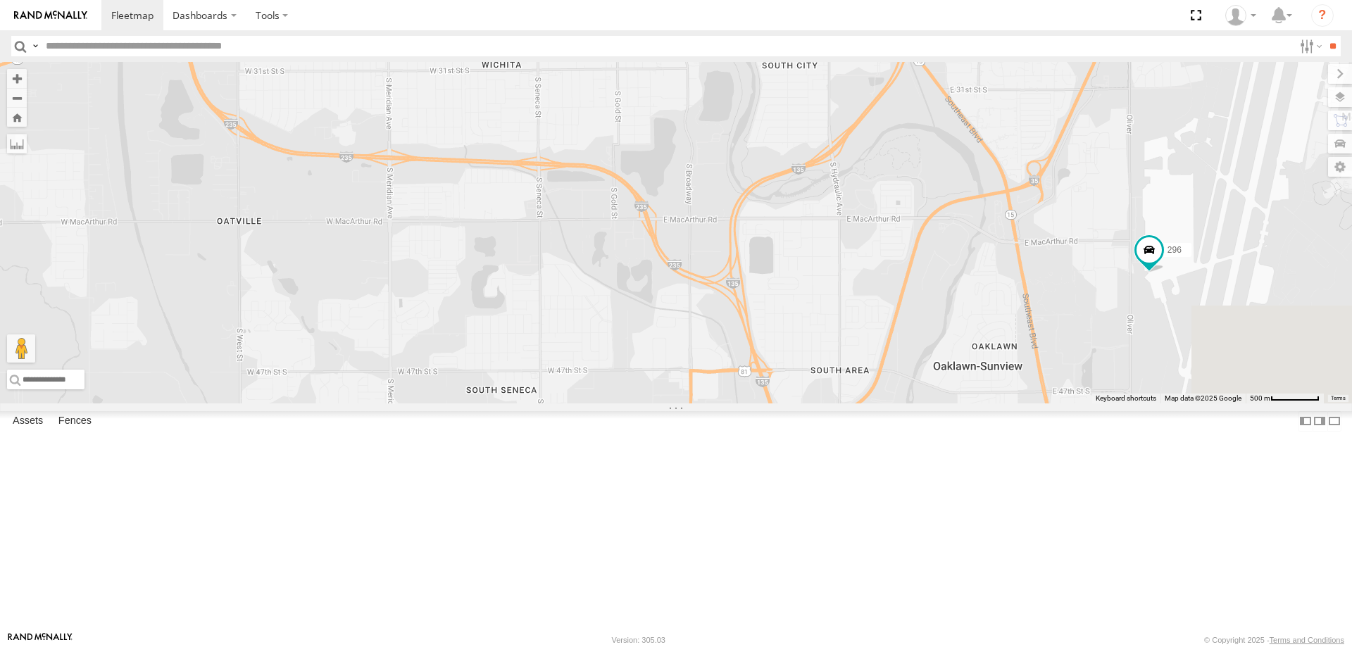
drag, startPoint x: 825, startPoint y: 489, endPoint x: 753, endPoint y: 365, distance: 143.5
click at [760, 375] on div "296" at bounding box center [676, 232] width 1352 height 341
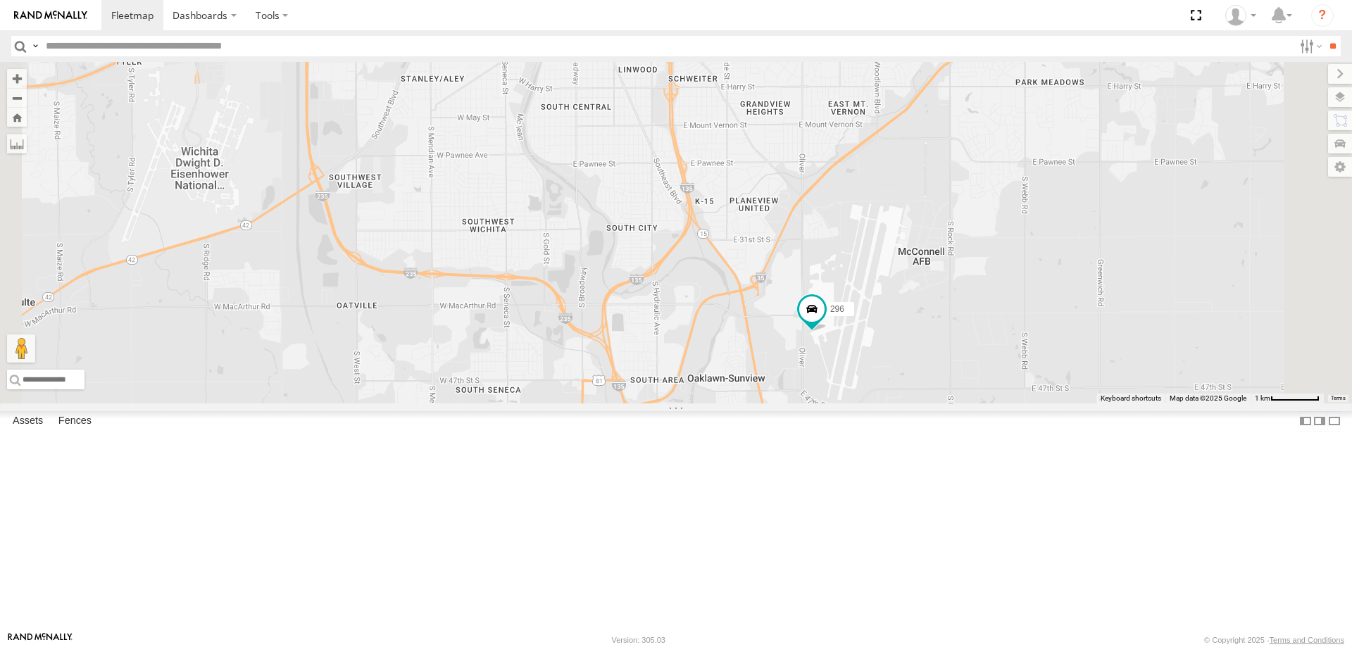
drag, startPoint x: 736, startPoint y: 412, endPoint x: 729, endPoint y: 553, distance: 141.0
click at [729, 403] on div "296" at bounding box center [676, 232] width 1352 height 341
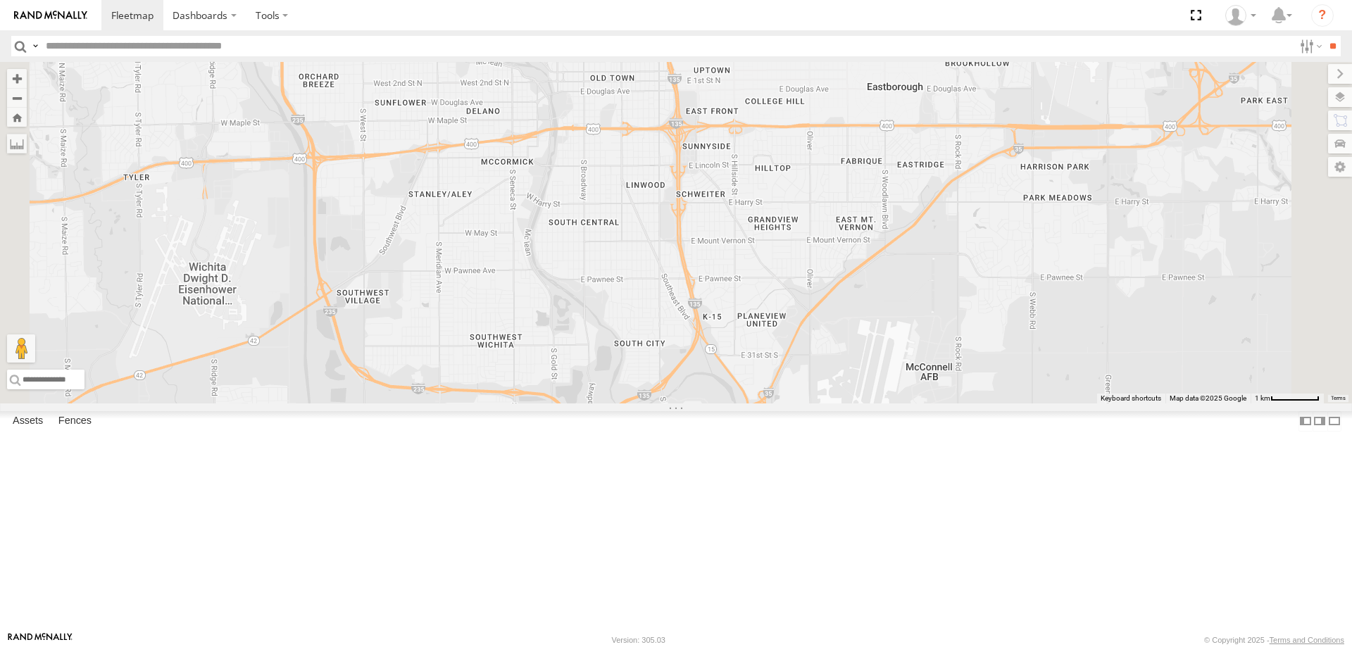
drag, startPoint x: 684, startPoint y: 429, endPoint x: 677, endPoint y: 391, distance: 38.5
click at [679, 396] on div "296" at bounding box center [676, 232] width 1352 height 341
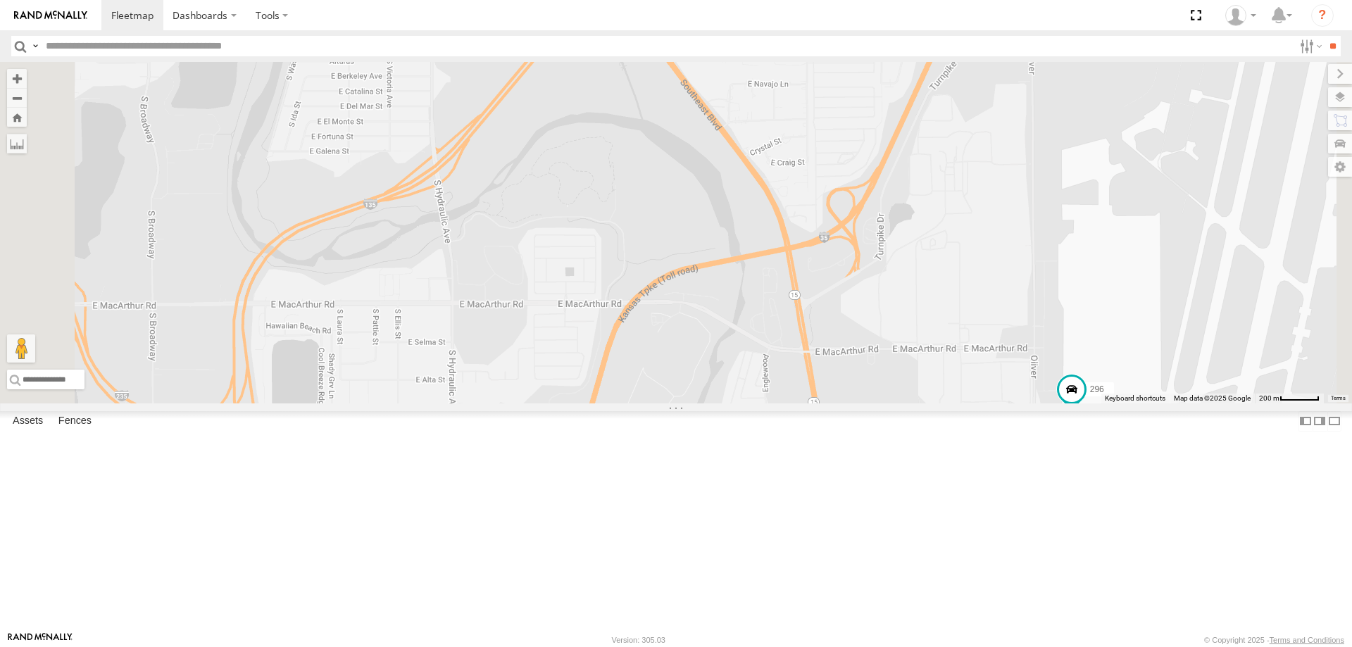
drag, startPoint x: 665, startPoint y: 458, endPoint x: 729, endPoint y: 446, distance: 65.3
click at [729, 403] on div "296 232" at bounding box center [676, 232] width 1352 height 341
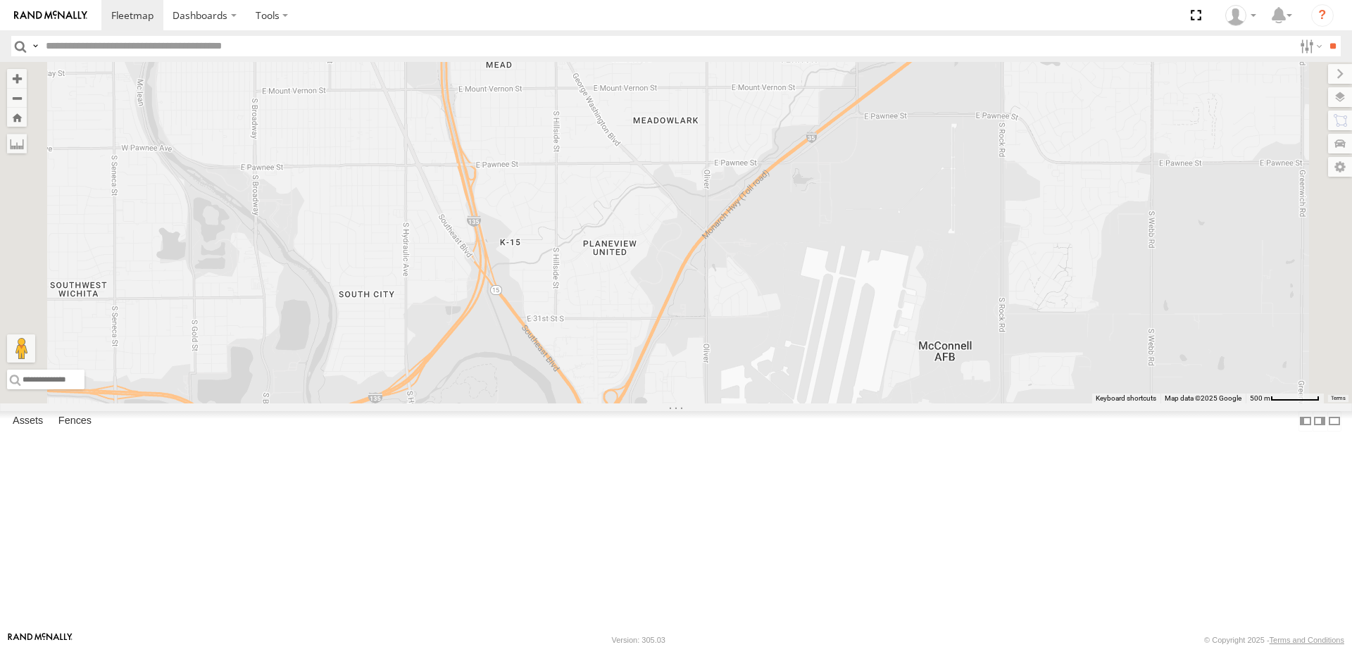
drag, startPoint x: 681, startPoint y: 320, endPoint x: 698, endPoint y: 391, distance: 73.2
click at [698, 391] on div "296 232" at bounding box center [676, 232] width 1352 height 341
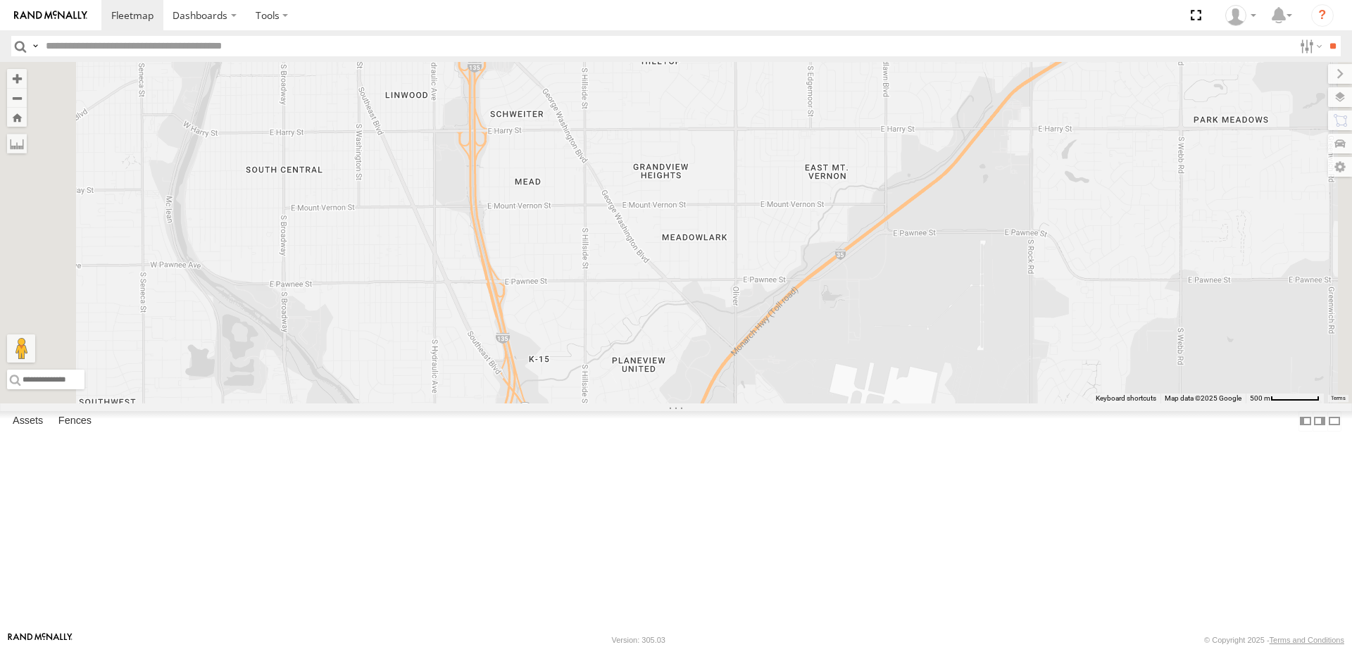
drag, startPoint x: 710, startPoint y: 323, endPoint x: 724, endPoint y: 379, distance: 57.5
click at [724, 377] on div "296 232" at bounding box center [676, 232] width 1352 height 341
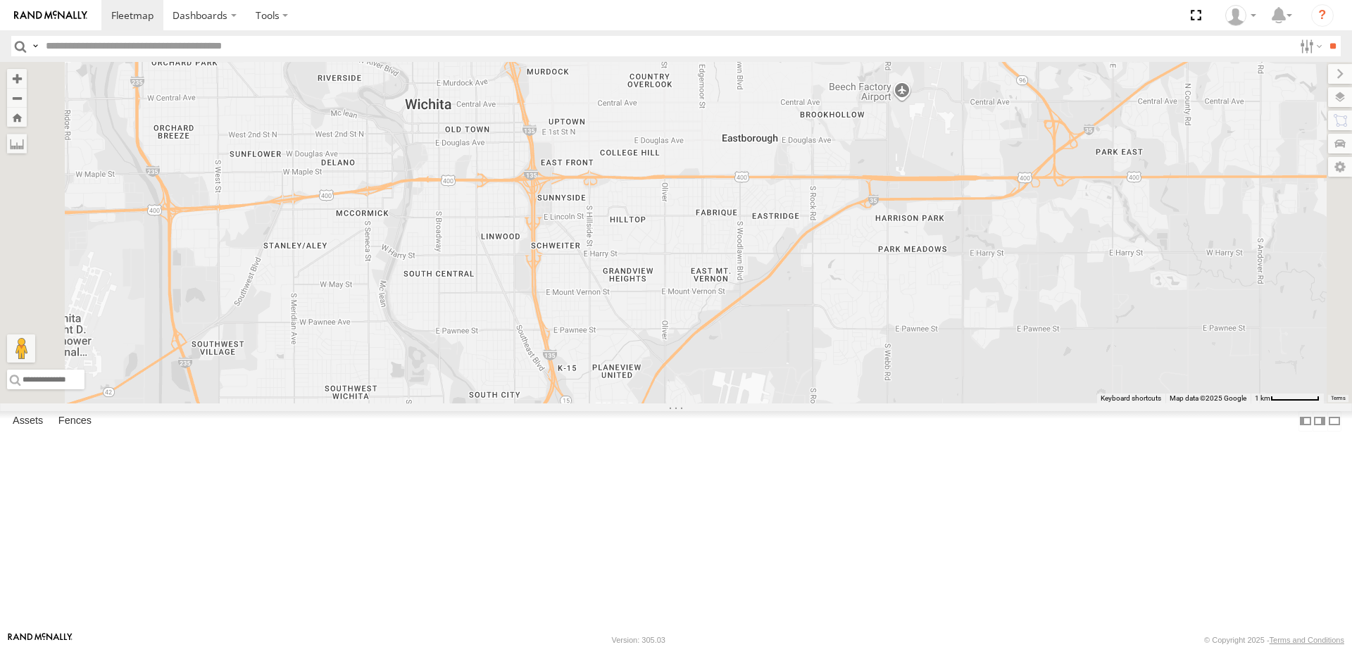
drag, startPoint x: 658, startPoint y: 333, endPoint x: 681, endPoint y: 379, distance: 51.3
click at [681, 379] on div "296 232" at bounding box center [676, 232] width 1352 height 341
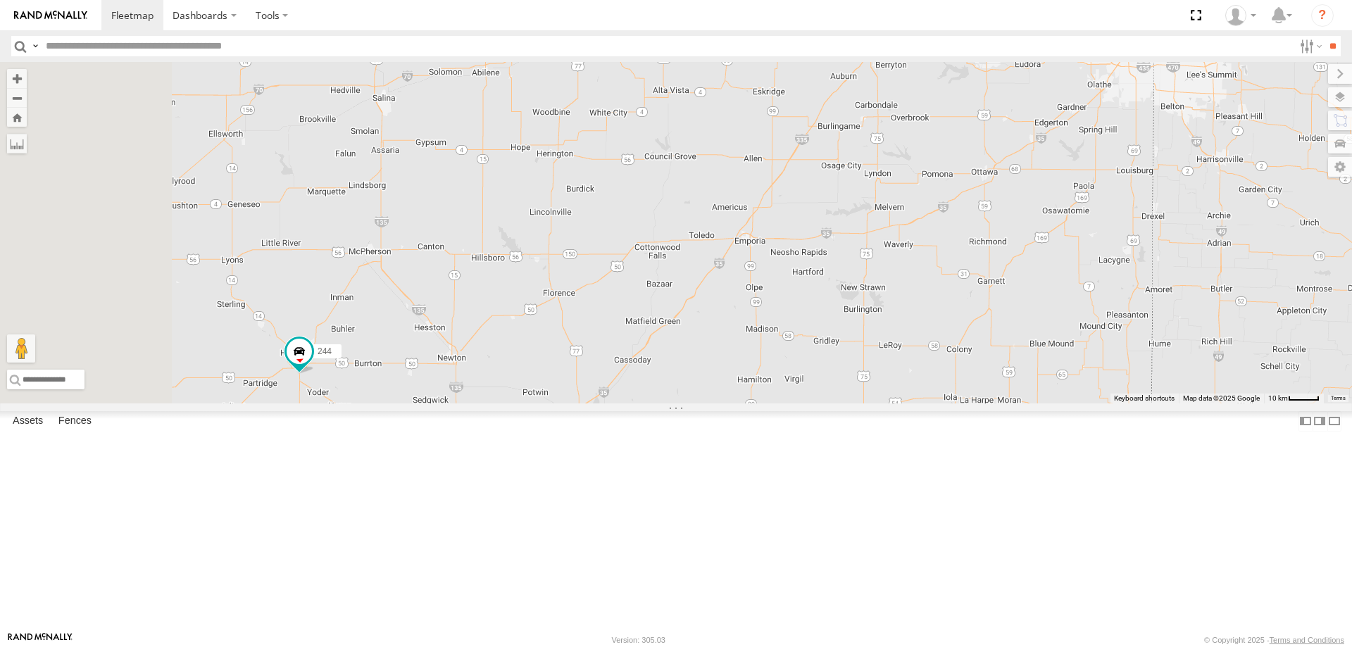
drag, startPoint x: 534, startPoint y: 536, endPoint x: 699, endPoint y: 330, distance: 263.4
click at [698, 340] on div "296 232 244 298 246" at bounding box center [676, 232] width 1352 height 341
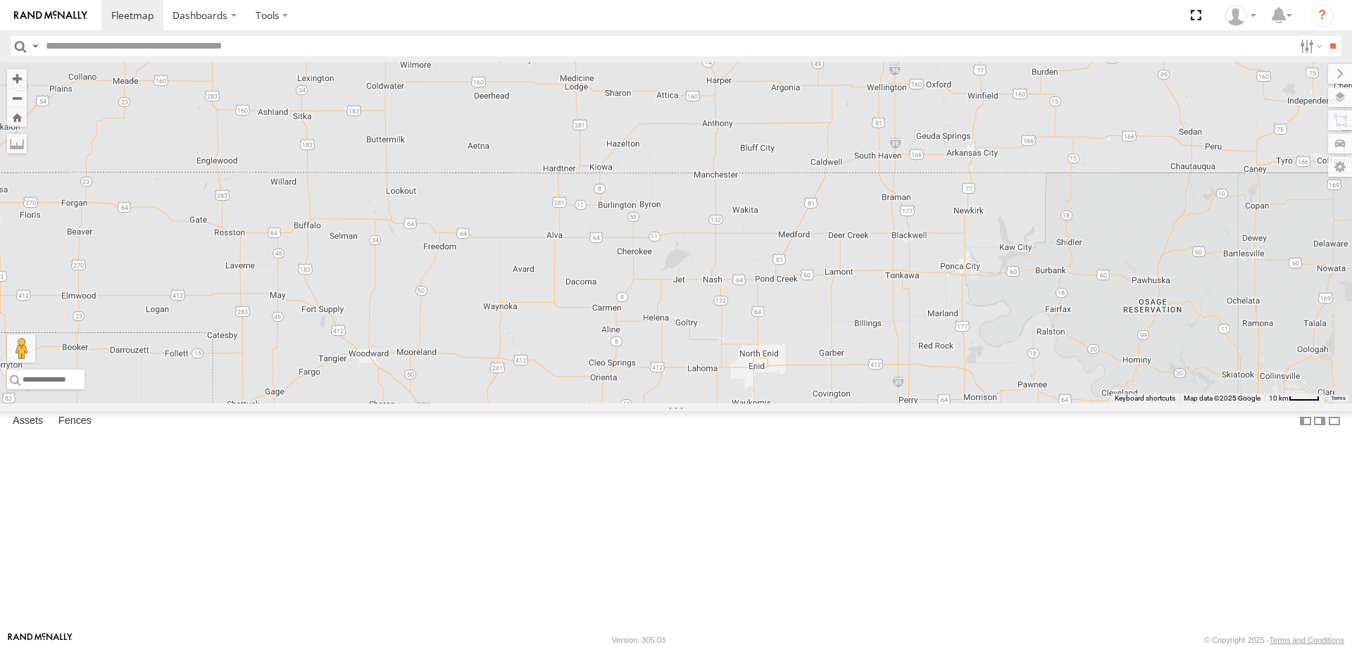
drag, startPoint x: 699, startPoint y: 330, endPoint x: 575, endPoint y: 486, distance: 199.4
click at [576, 403] on div "296 232 244 298 246" at bounding box center [676, 232] width 1352 height 341
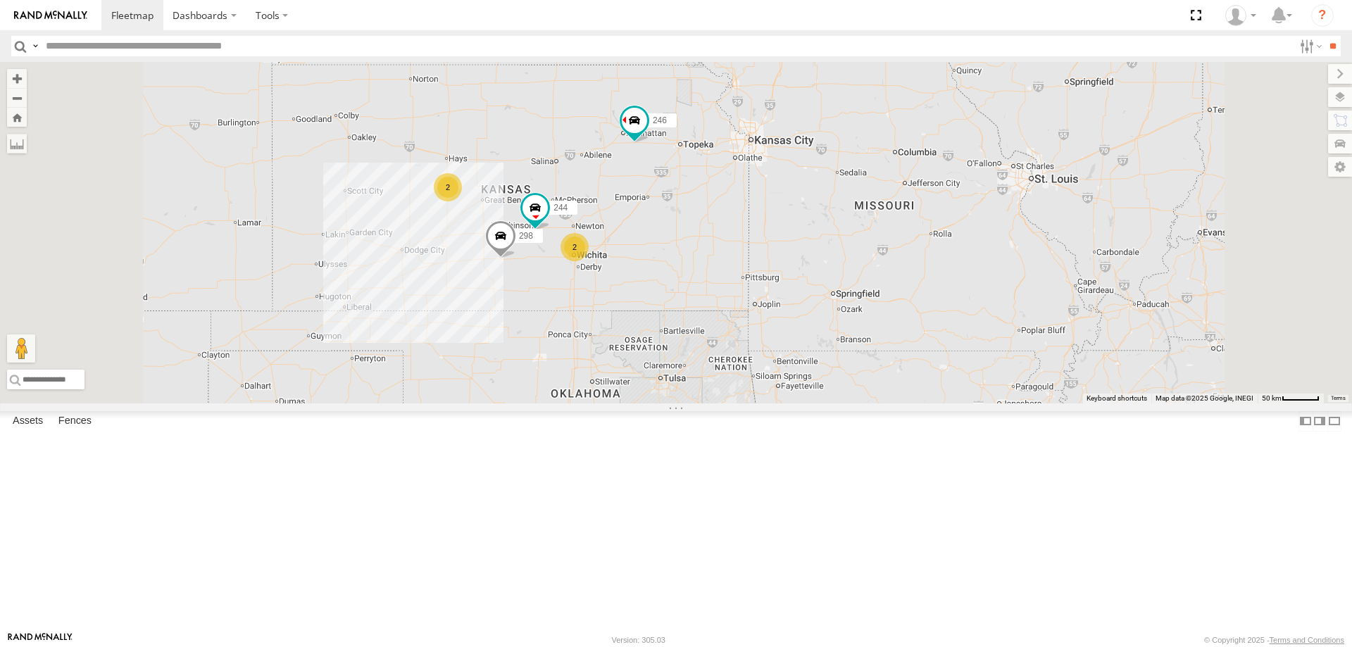
drag, startPoint x: 638, startPoint y: 485, endPoint x: 638, endPoint y: 473, distance: 12.0
click at [638, 403] on div "244 298 246 2 2 264 266" at bounding box center [676, 232] width 1352 height 341
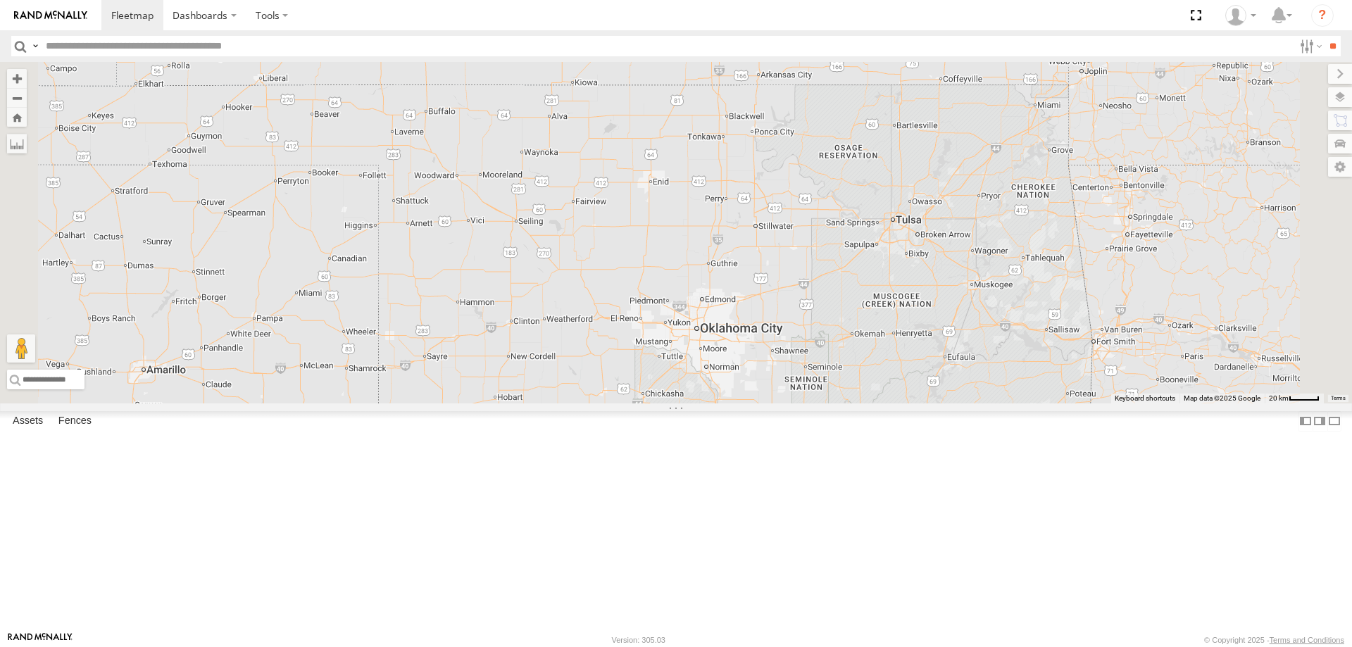
click at [443, 466] on span at bounding box center [427, 447] width 31 height 38
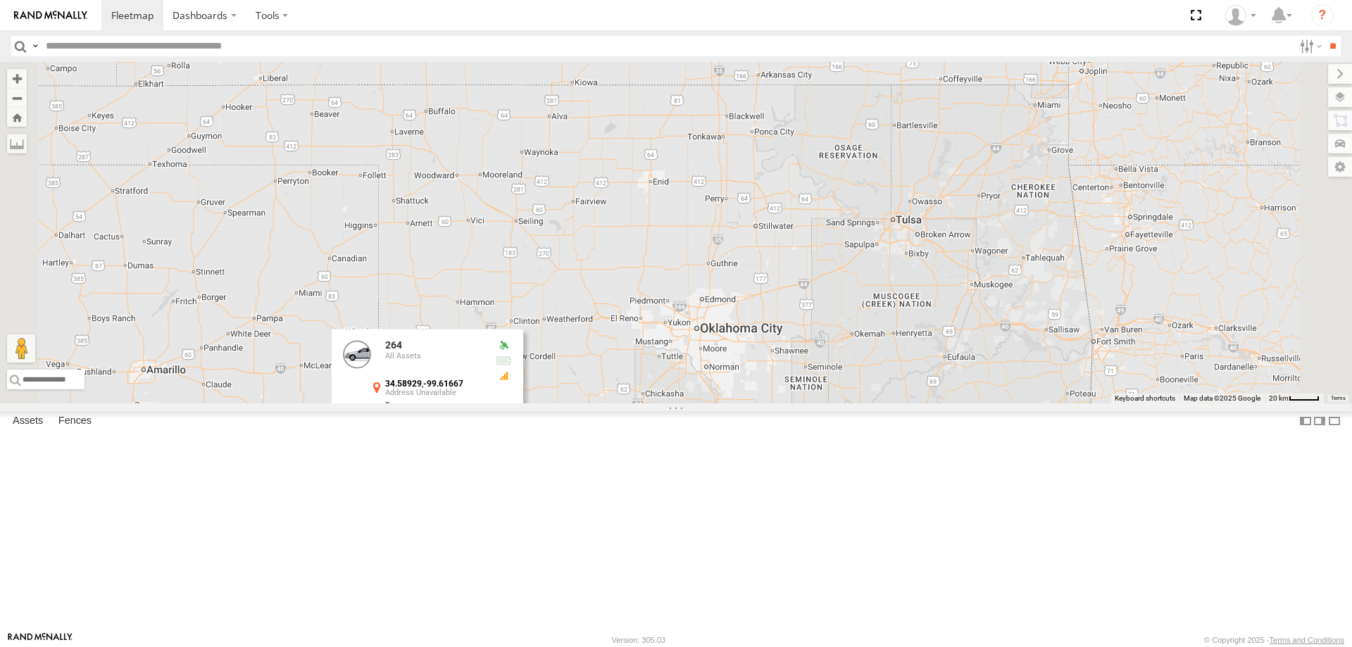
click at [623, 372] on div "244 298 246 264 266 232 296 264 All Assets 34.58929 , -99.61667 0 11:38:55 08/1…" at bounding box center [676, 232] width 1352 height 341
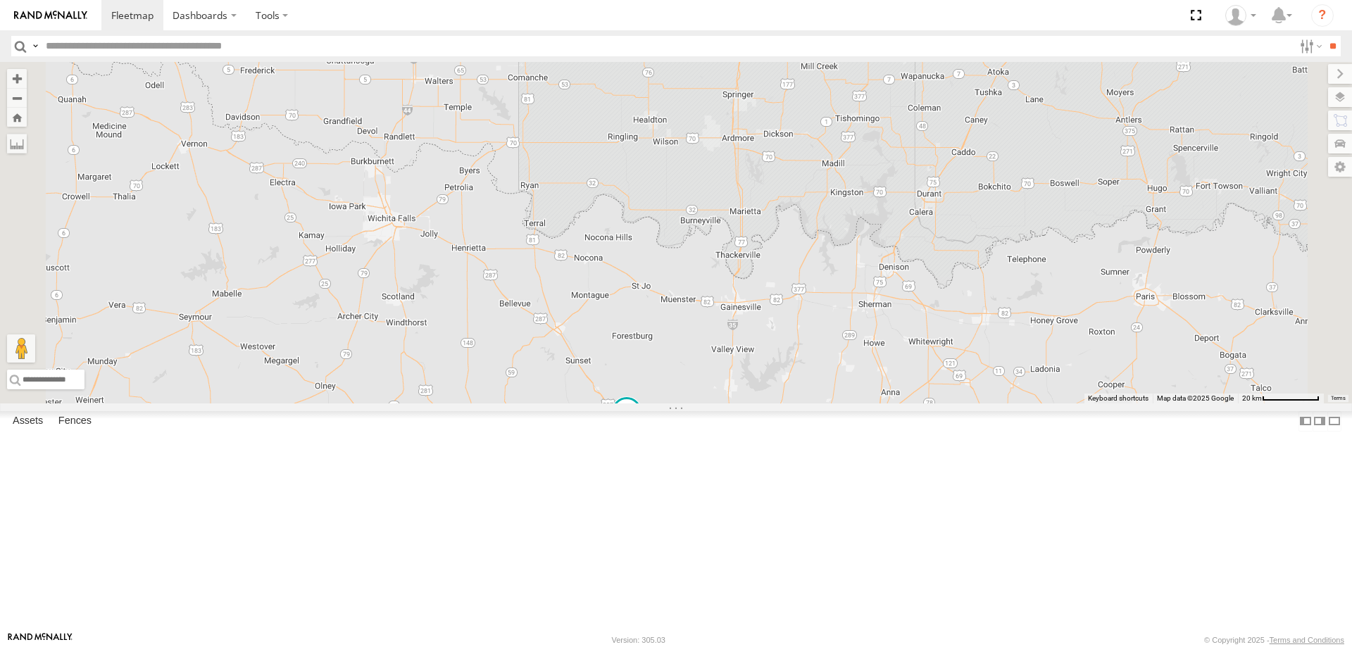
drag, startPoint x: 767, startPoint y: 548, endPoint x: 798, endPoint y: 434, distance: 118.4
click at [798, 403] on div "298 264 244 246 260" at bounding box center [676, 232] width 1352 height 341
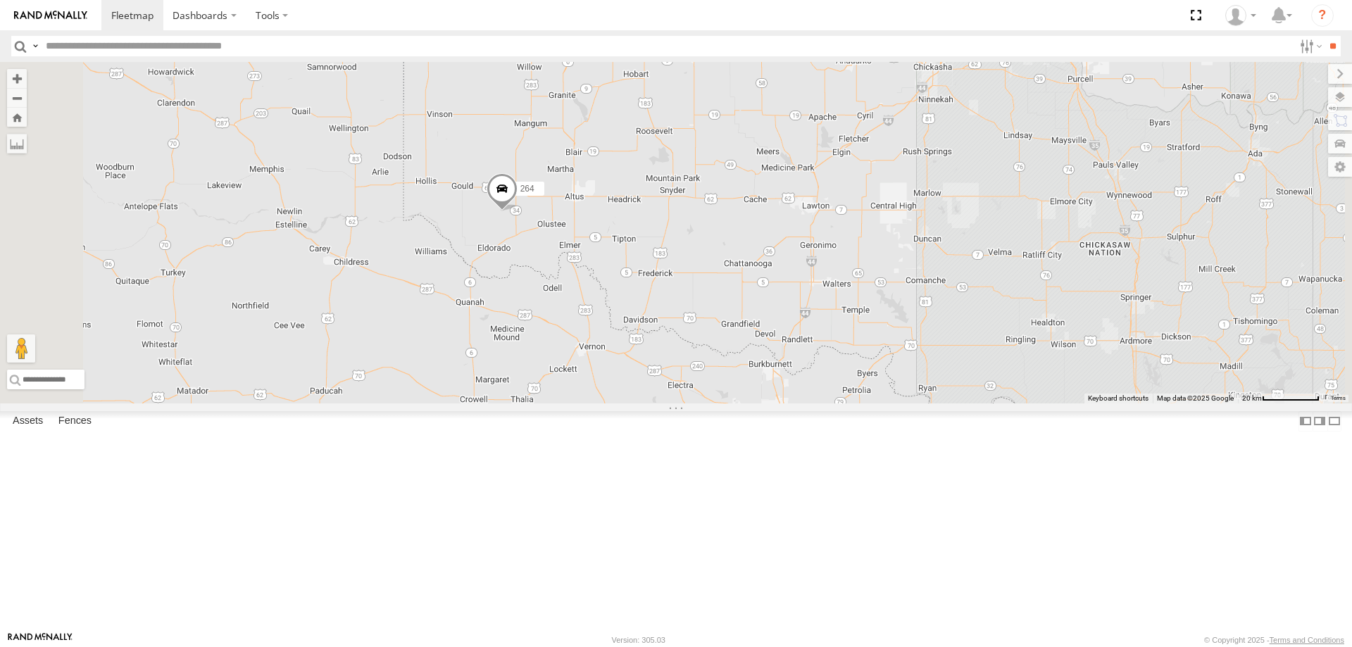
drag, startPoint x: 841, startPoint y: 255, endPoint x: 839, endPoint y: 366, distance: 111.2
click at [839, 365] on div "298 264 244 246 260" at bounding box center [676, 232] width 1352 height 341
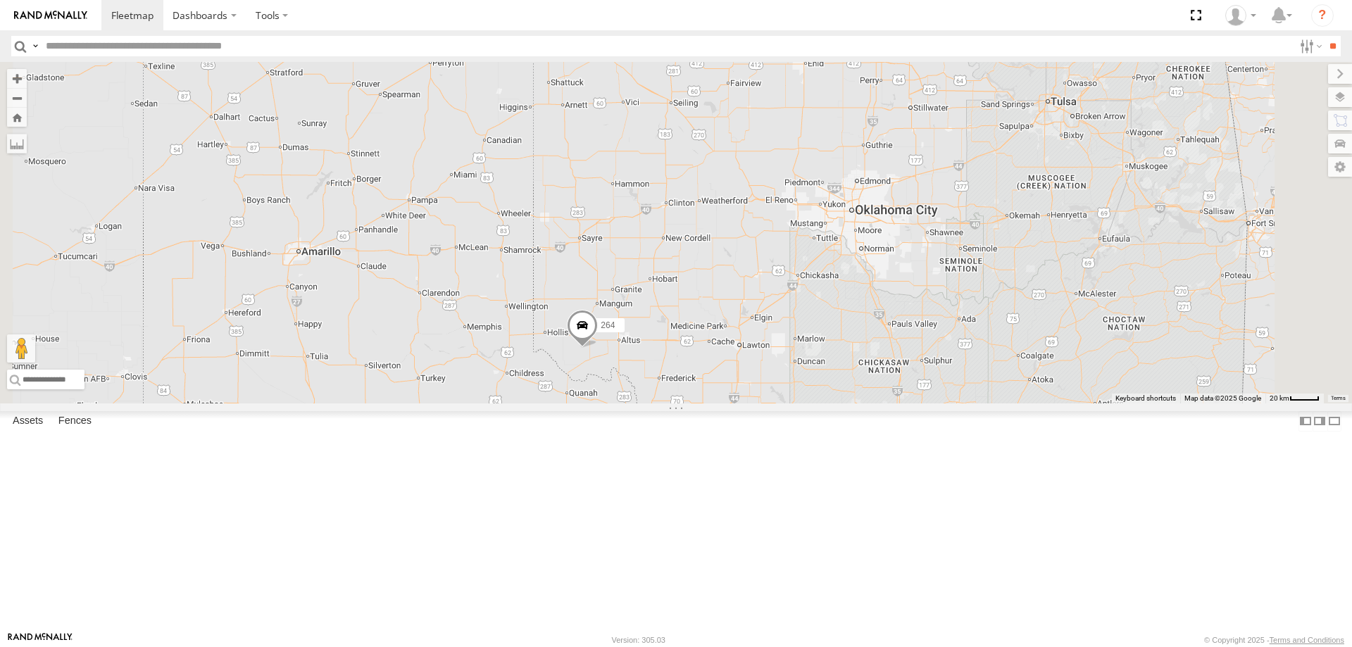
drag, startPoint x: 838, startPoint y: 270, endPoint x: 792, endPoint y: 422, distance: 158.8
click at [793, 403] on div "298 264 244 246 260" at bounding box center [676, 232] width 1352 height 341
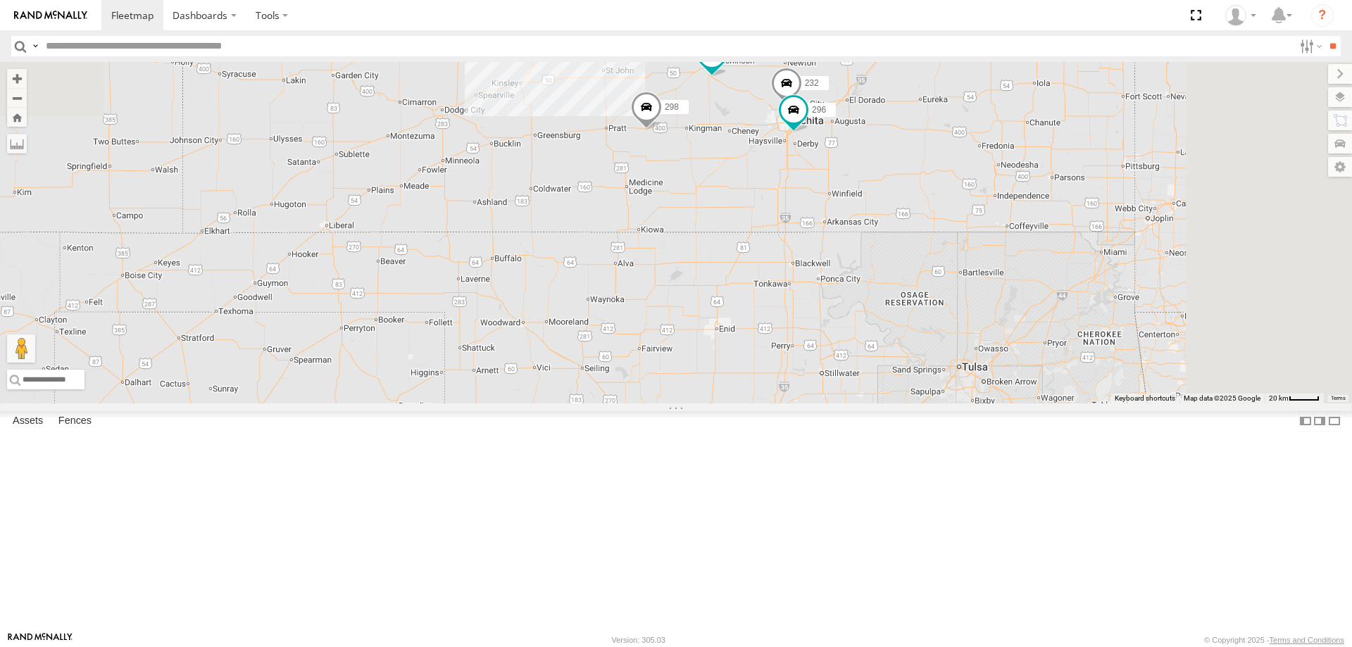
drag, startPoint x: 876, startPoint y: 517, endPoint x: 883, endPoint y: 414, distance: 103.7
click at [886, 403] on div "298 264 244 246 260 232 296 2" at bounding box center [676, 232] width 1352 height 341
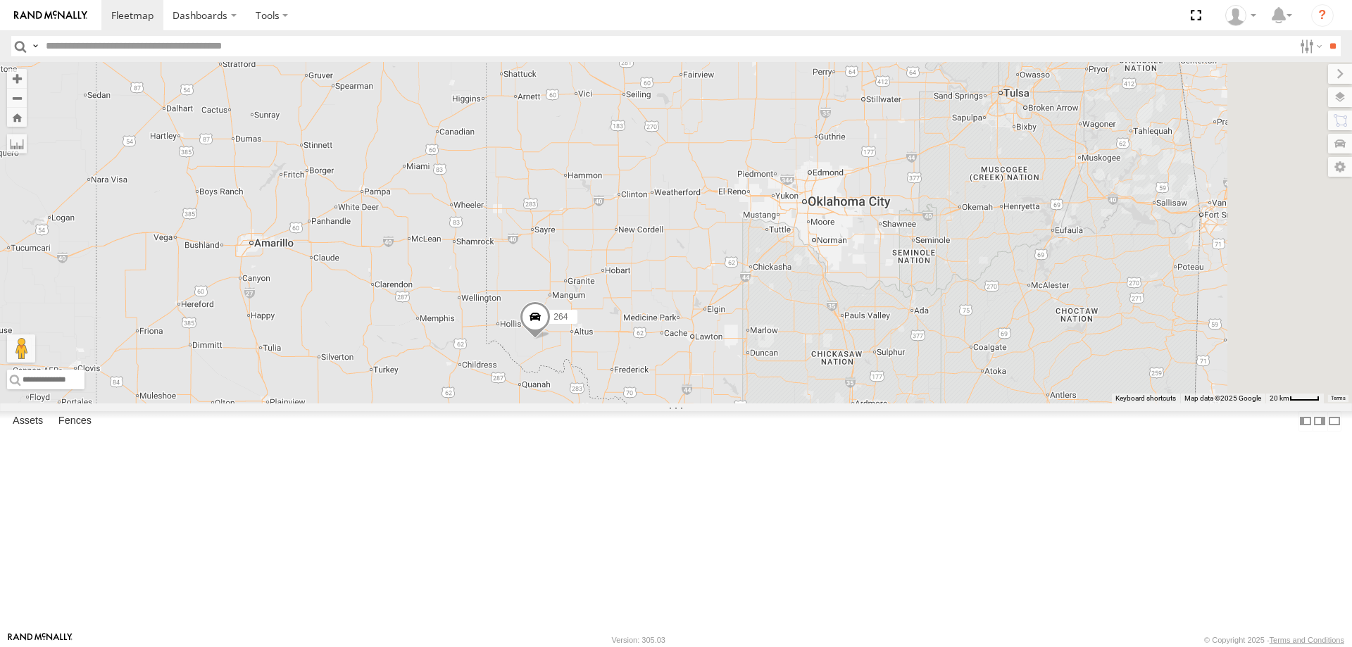
drag, startPoint x: 870, startPoint y: 458, endPoint x: 868, endPoint y: 351, distance: 107.7
click at [871, 362] on div "298 264 244 246 260 232 296 2" at bounding box center [676, 232] width 1352 height 341
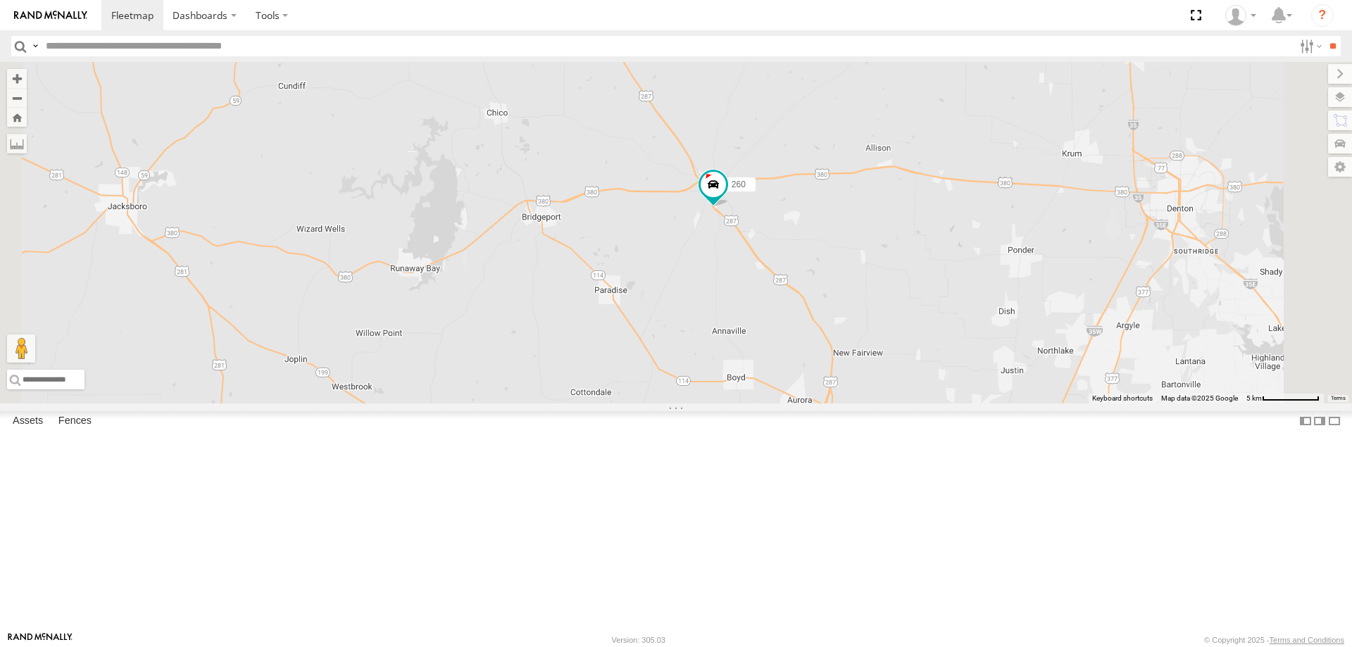
drag, startPoint x: 1102, startPoint y: 427, endPoint x: 945, endPoint y: 317, distance: 192.0
click at [945, 317] on div "298 264 244 246 260 232 296" at bounding box center [676, 232] width 1352 height 341
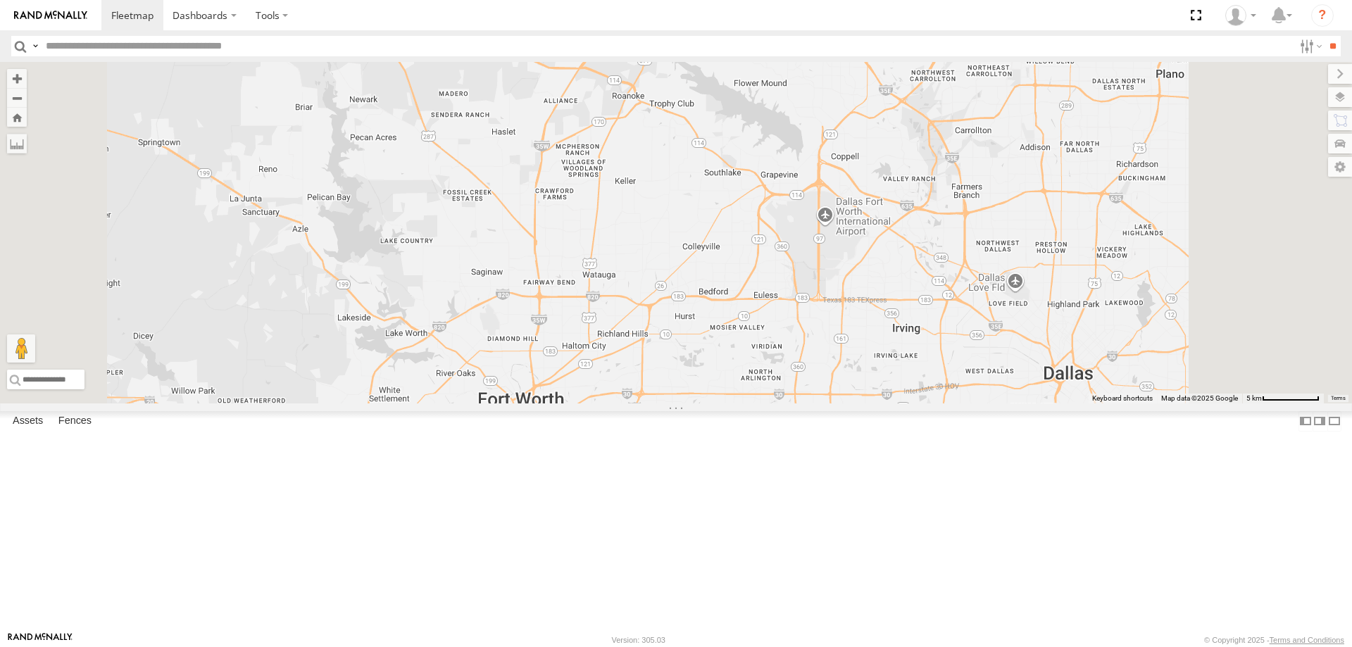
drag, startPoint x: 709, startPoint y: 404, endPoint x: 717, endPoint y: 312, distance: 92.6
click at [717, 312] on div "298 264 244 246 260 232 296" at bounding box center [676, 232] width 1352 height 341
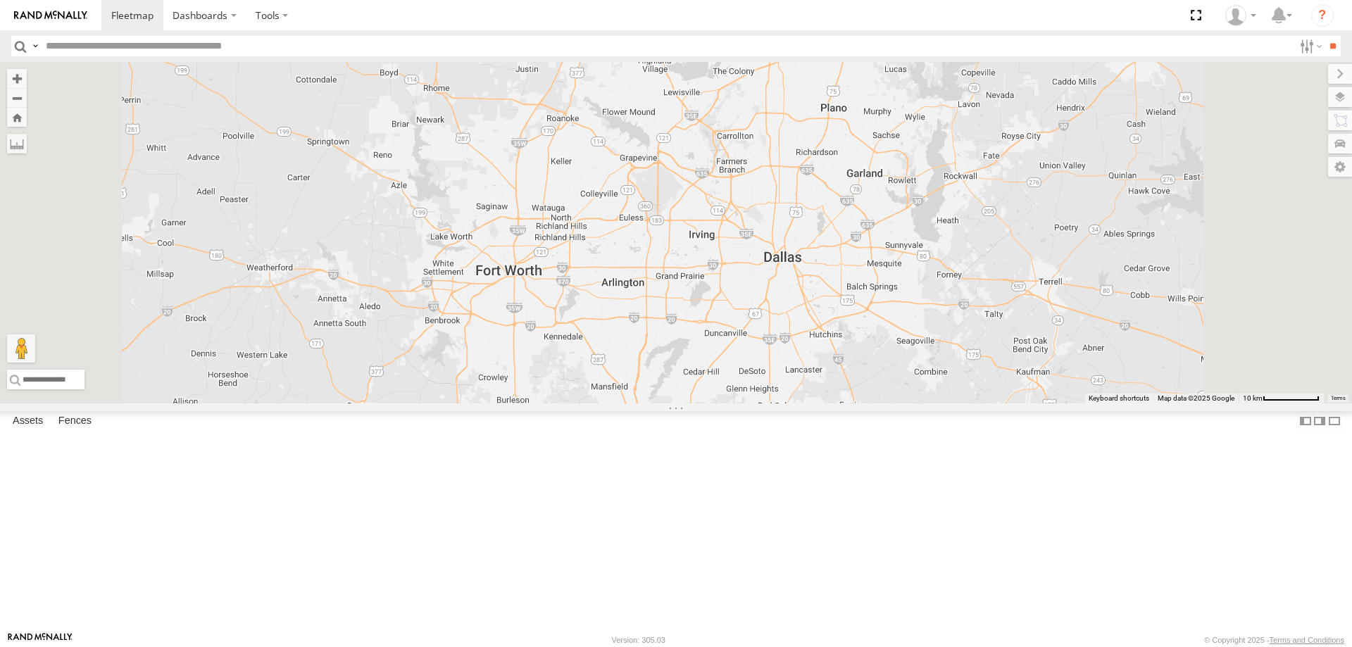
drag, startPoint x: 648, startPoint y: 200, endPoint x: 688, endPoint y: 344, distance: 149.8
click at [681, 334] on div at bounding box center [676, 232] width 1352 height 341
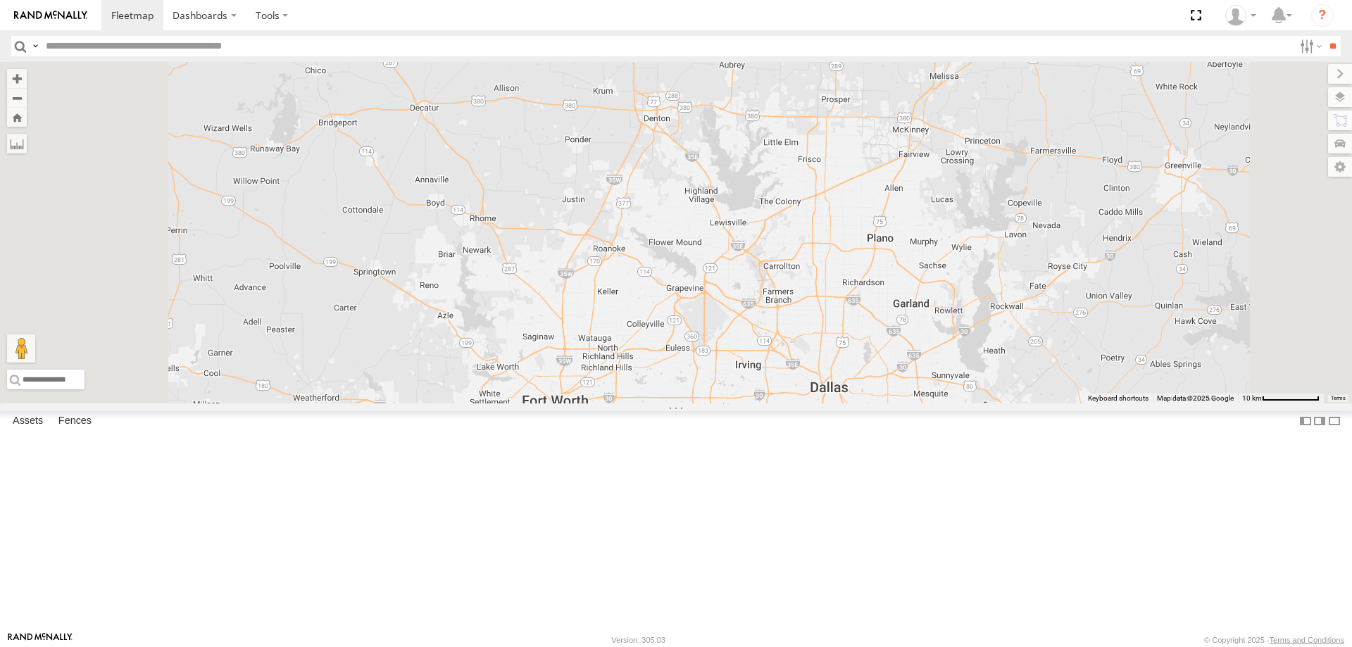
drag, startPoint x: 704, startPoint y: 293, endPoint x: 738, endPoint y: 430, distance: 141.4
click at [731, 403] on div "260" at bounding box center [676, 232] width 1352 height 341
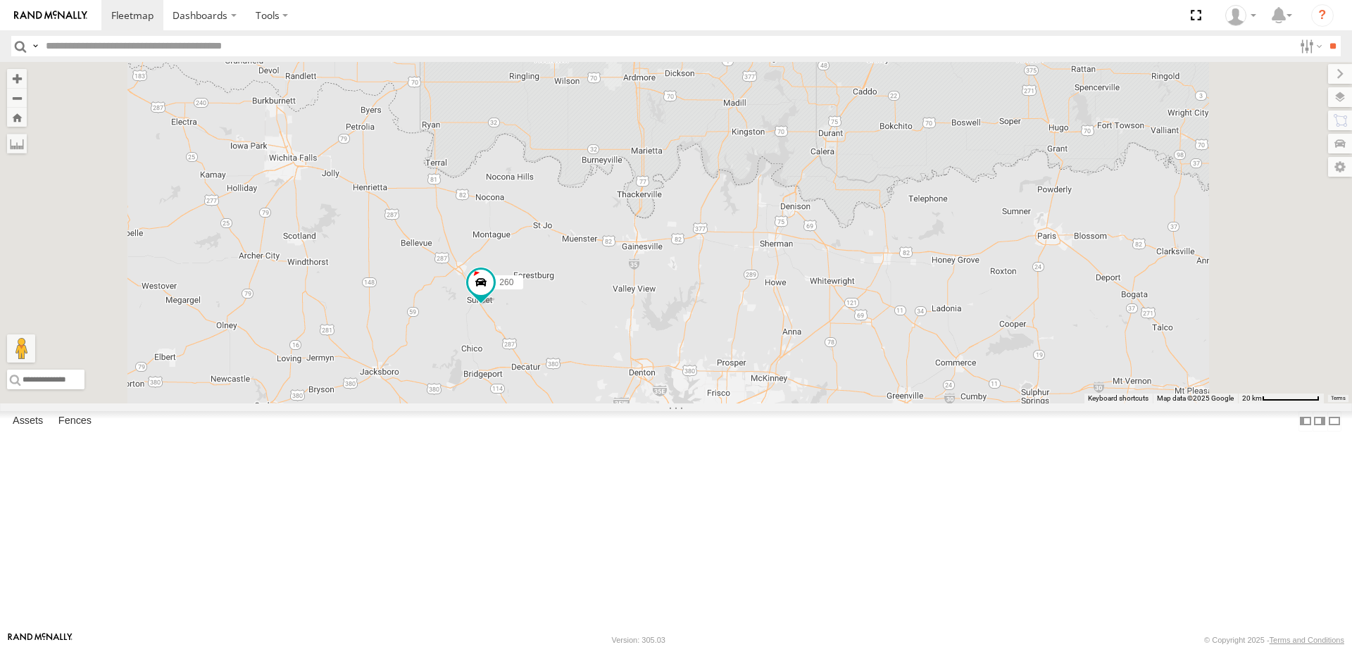
drag, startPoint x: 715, startPoint y: 158, endPoint x: 726, endPoint y: 279, distance: 121.5
click at [726, 278] on div "260" at bounding box center [676, 232] width 1352 height 341
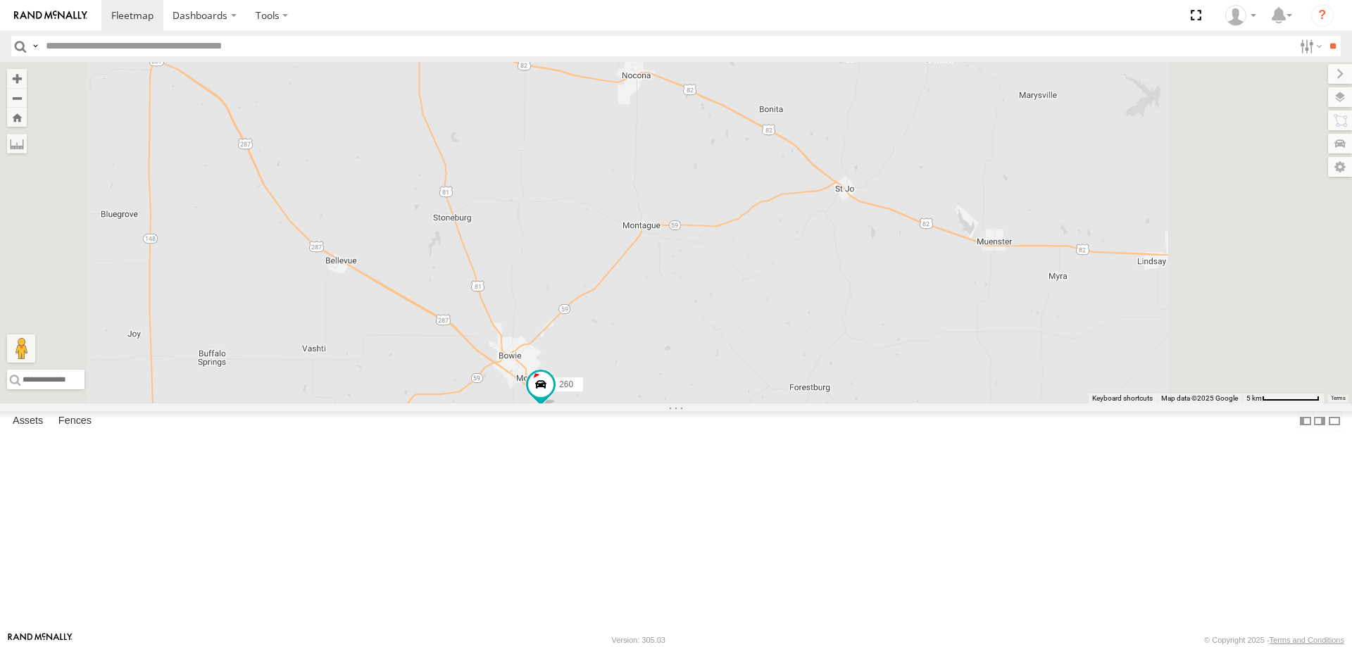
drag, startPoint x: 611, startPoint y: 550, endPoint x: 563, endPoint y: 415, distance: 144.0
click at [568, 403] on div "260" at bounding box center [676, 232] width 1352 height 341
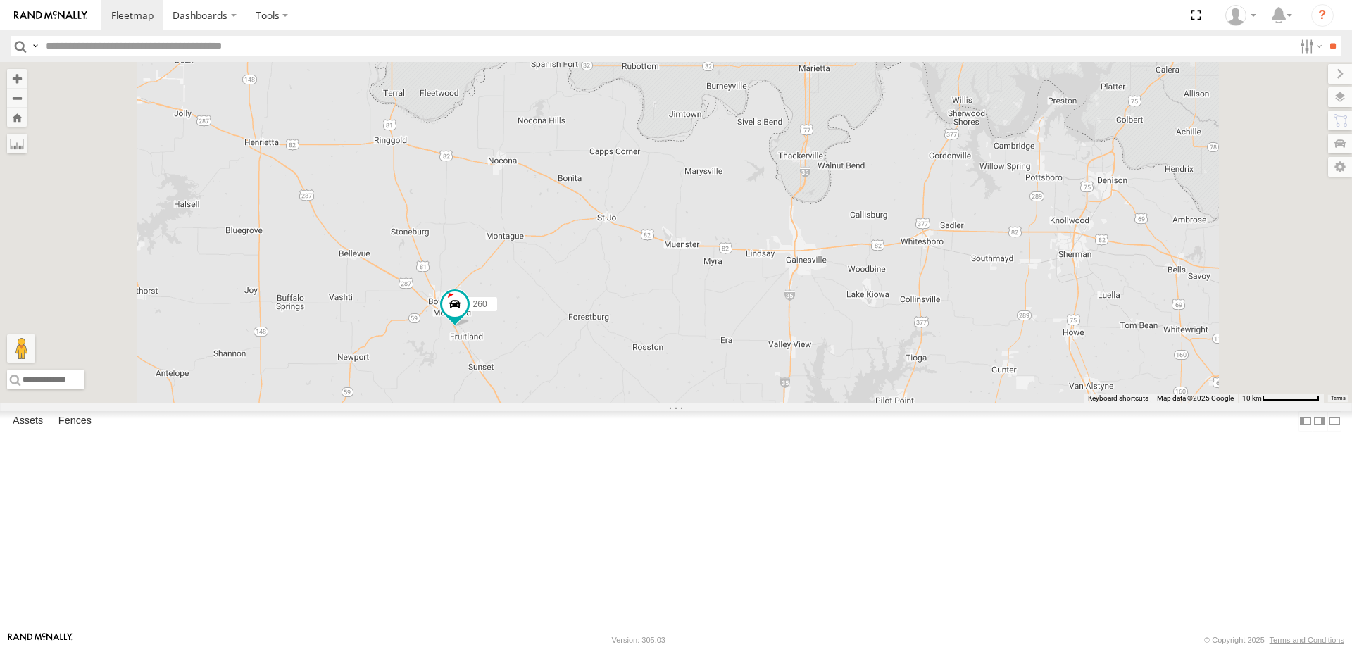
drag, startPoint x: 644, startPoint y: 212, endPoint x: 672, endPoint y: 351, distance: 141.5
click at [669, 346] on div "260" at bounding box center [676, 232] width 1352 height 341
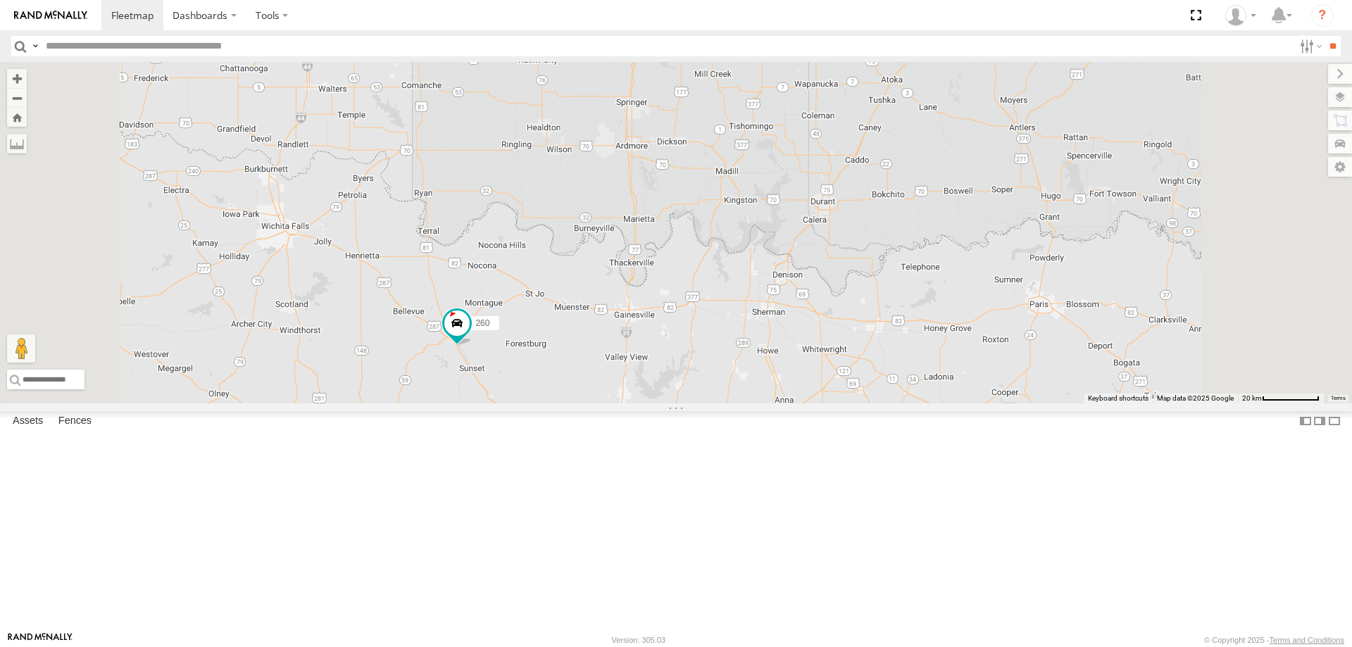
drag, startPoint x: 631, startPoint y: 270, endPoint x: 636, endPoint y: 419, distance: 149.3
click at [636, 403] on div "260" at bounding box center [676, 232] width 1352 height 341
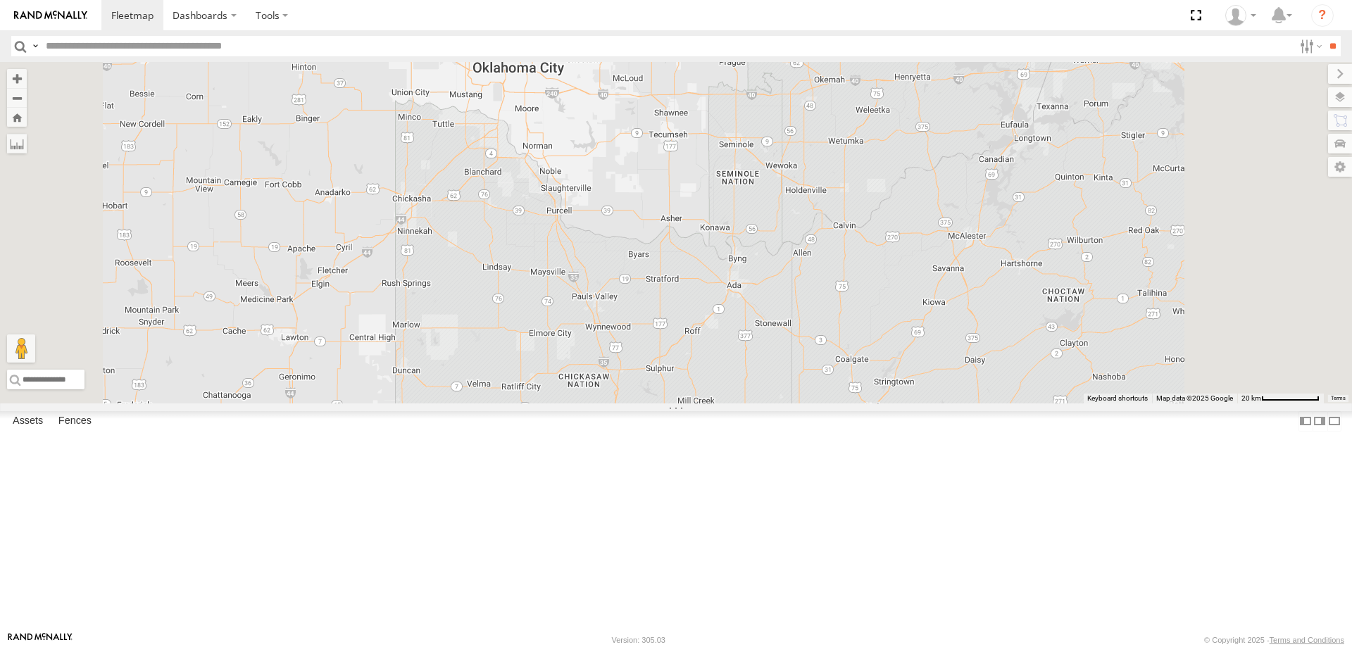
drag, startPoint x: 637, startPoint y: 428, endPoint x: 631, endPoint y: 486, distance: 58.1
click at [631, 403] on div "260" at bounding box center [676, 232] width 1352 height 341
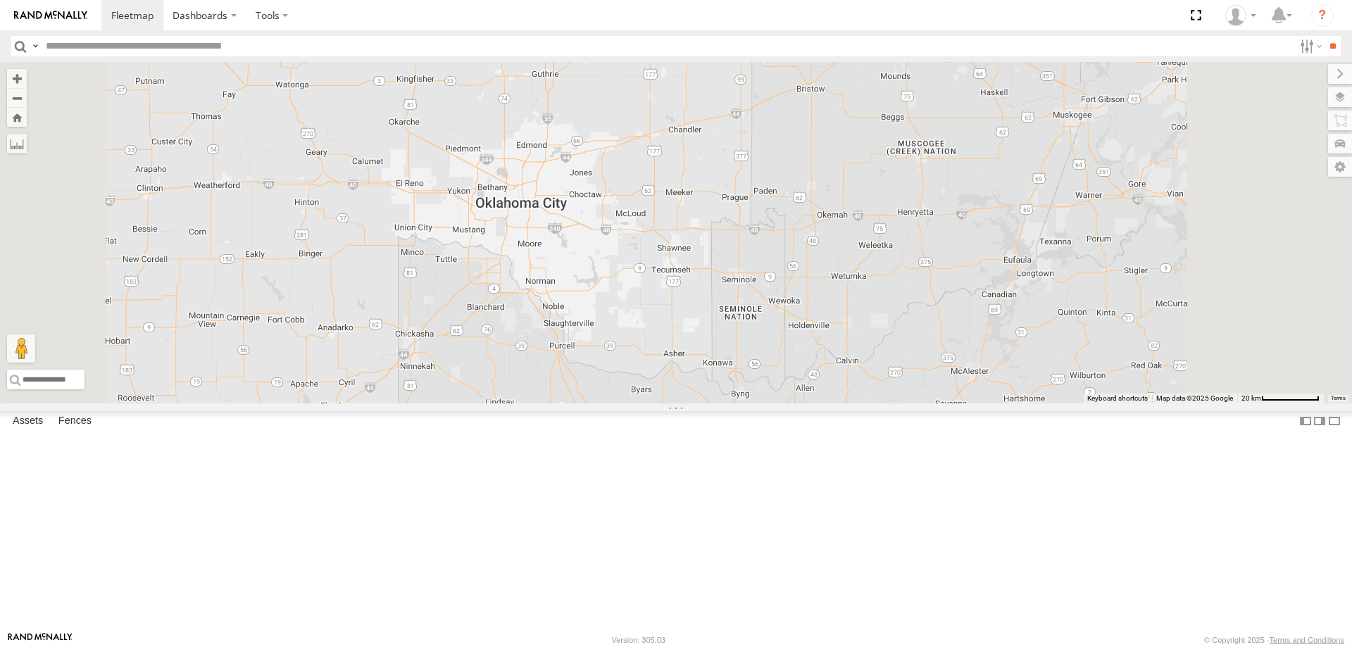
drag, startPoint x: 637, startPoint y: 387, endPoint x: 650, endPoint y: 453, distance: 66.7
click at [649, 403] on div "260" at bounding box center [676, 232] width 1352 height 341
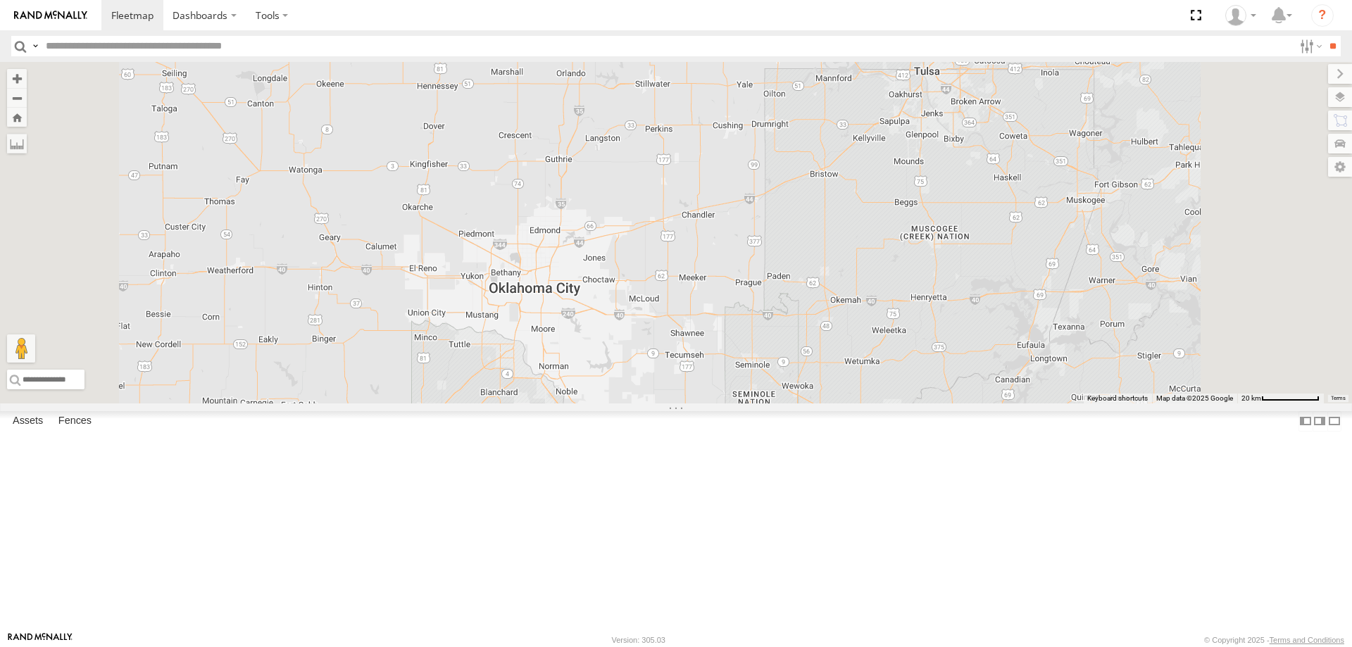
drag, startPoint x: 660, startPoint y: 331, endPoint x: 666, endPoint y: 359, distance: 28.9
click at [666, 359] on div "260" at bounding box center [676, 232] width 1352 height 341
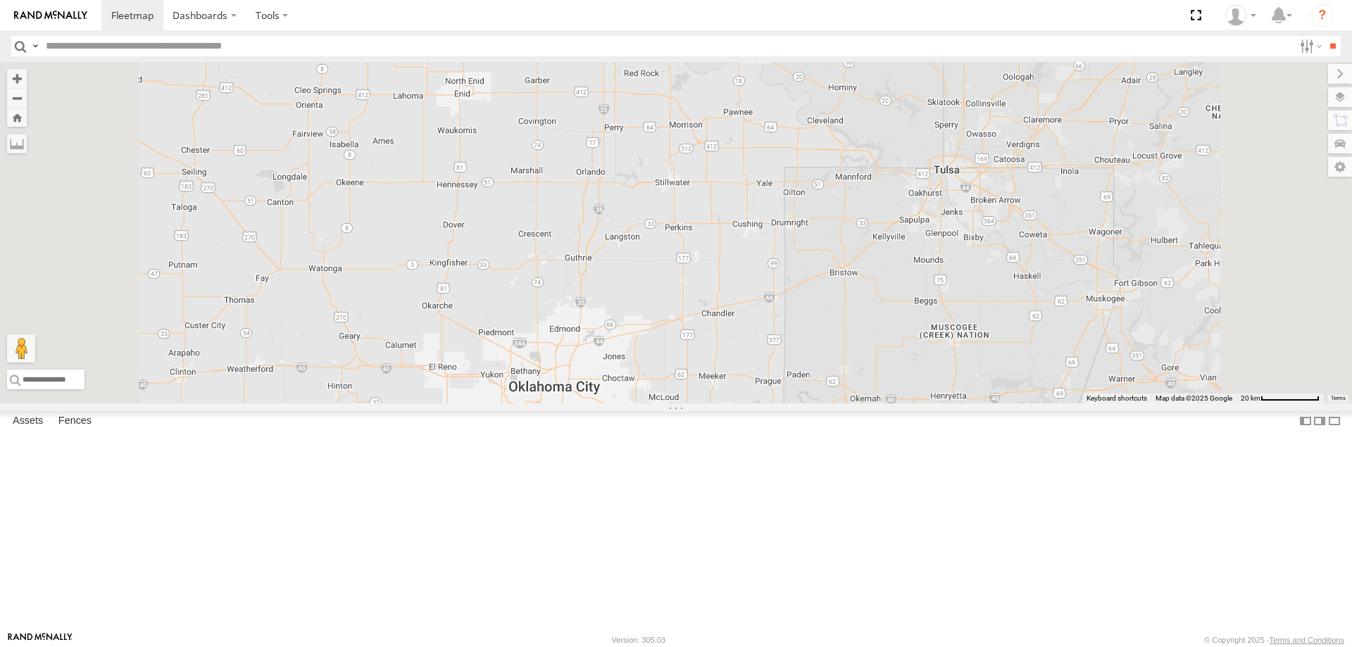
drag, startPoint x: 676, startPoint y: 325, endPoint x: 690, endPoint y: 408, distance: 84.9
click at [690, 403] on div "260" at bounding box center [676, 232] width 1352 height 341
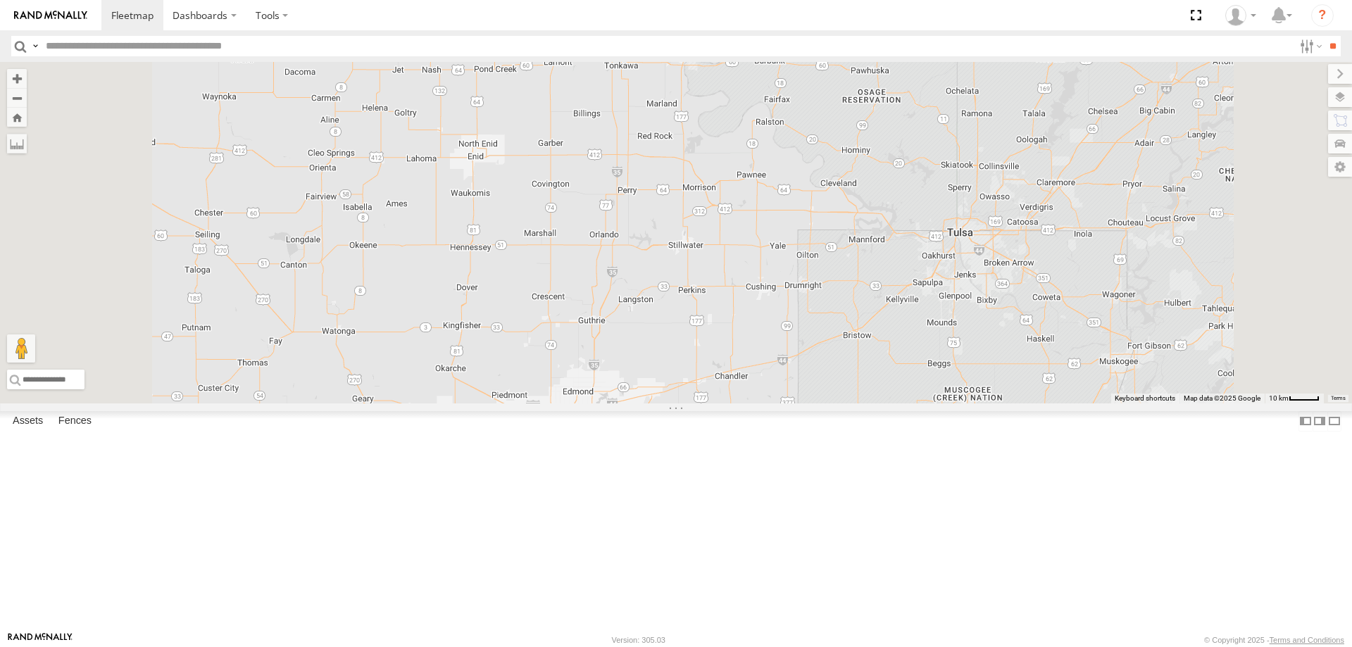
drag, startPoint x: 691, startPoint y: 359, endPoint x: 696, endPoint y: 388, distance: 29.3
click at [696, 385] on div "260" at bounding box center [676, 232] width 1352 height 341
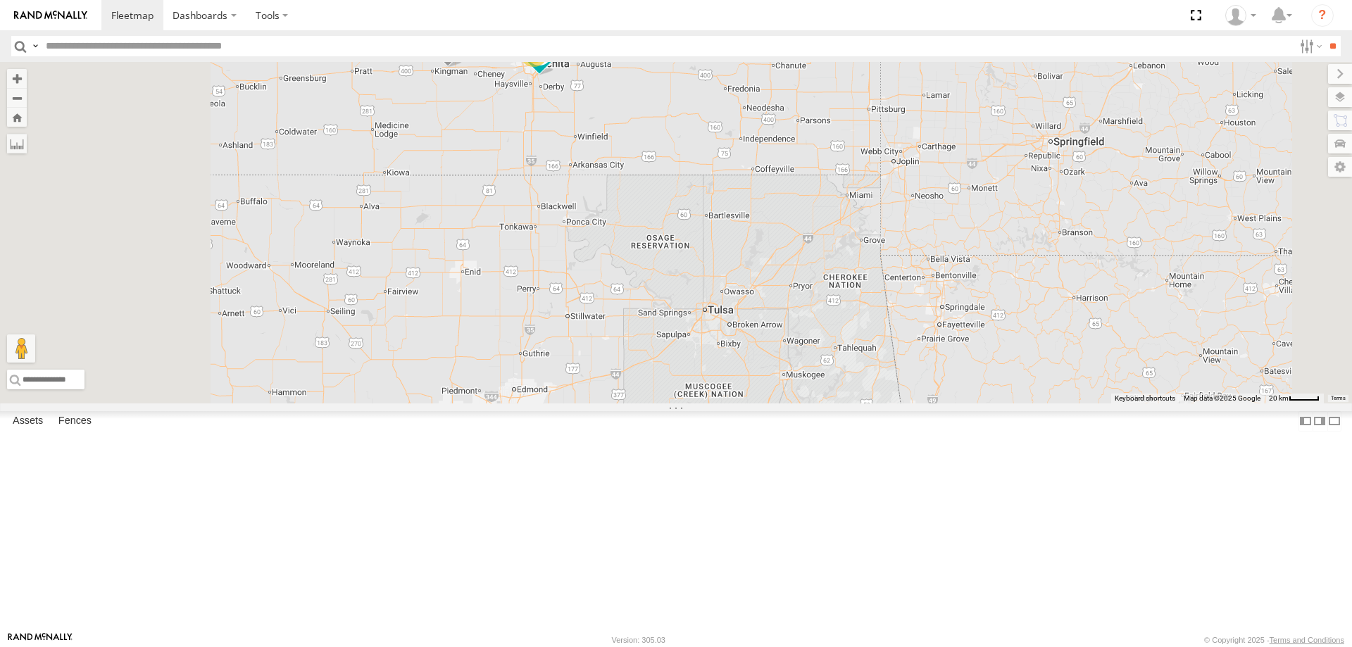
drag, startPoint x: 611, startPoint y: 371, endPoint x: 731, endPoint y: 473, distance: 157.8
click at [731, 403] on div "298 296 264 2" at bounding box center [676, 232] width 1352 height 341
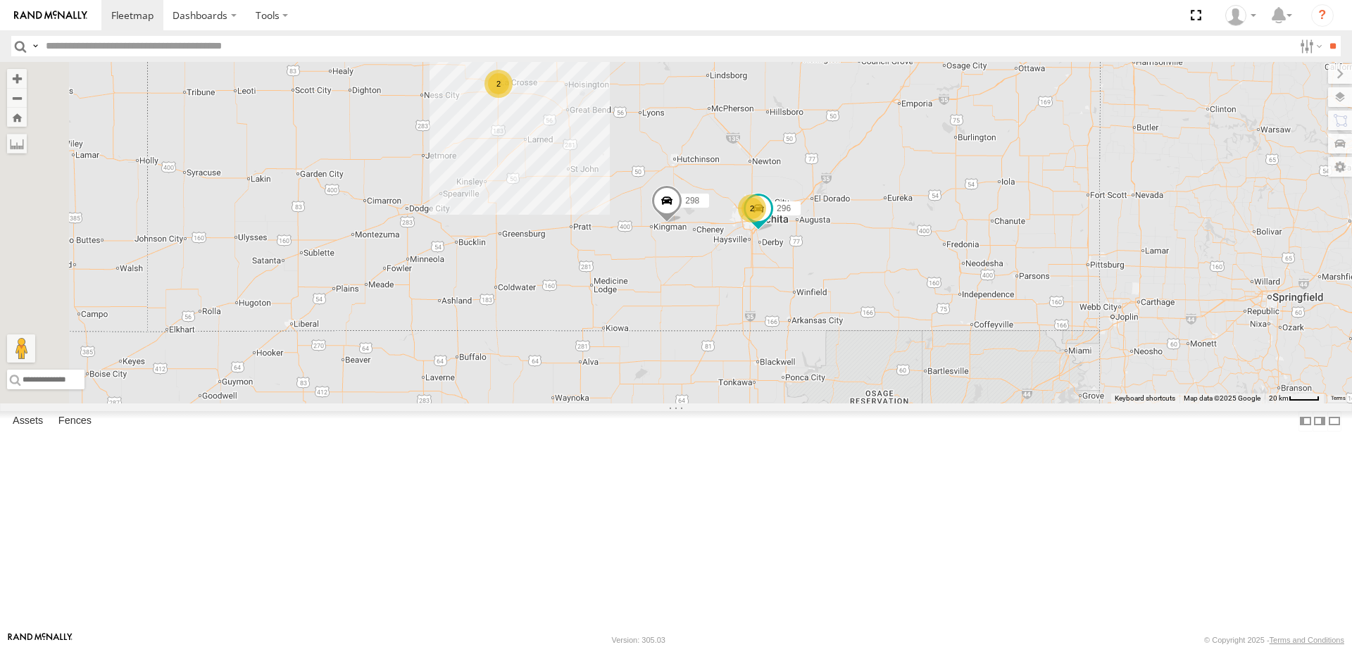
drag, startPoint x: 744, startPoint y: 399, endPoint x: 803, endPoint y: 311, distance: 106.0
click at [802, 313] on div "298 296 264 2 246 2" at bounding box center [676, 232] width 1352 height 341
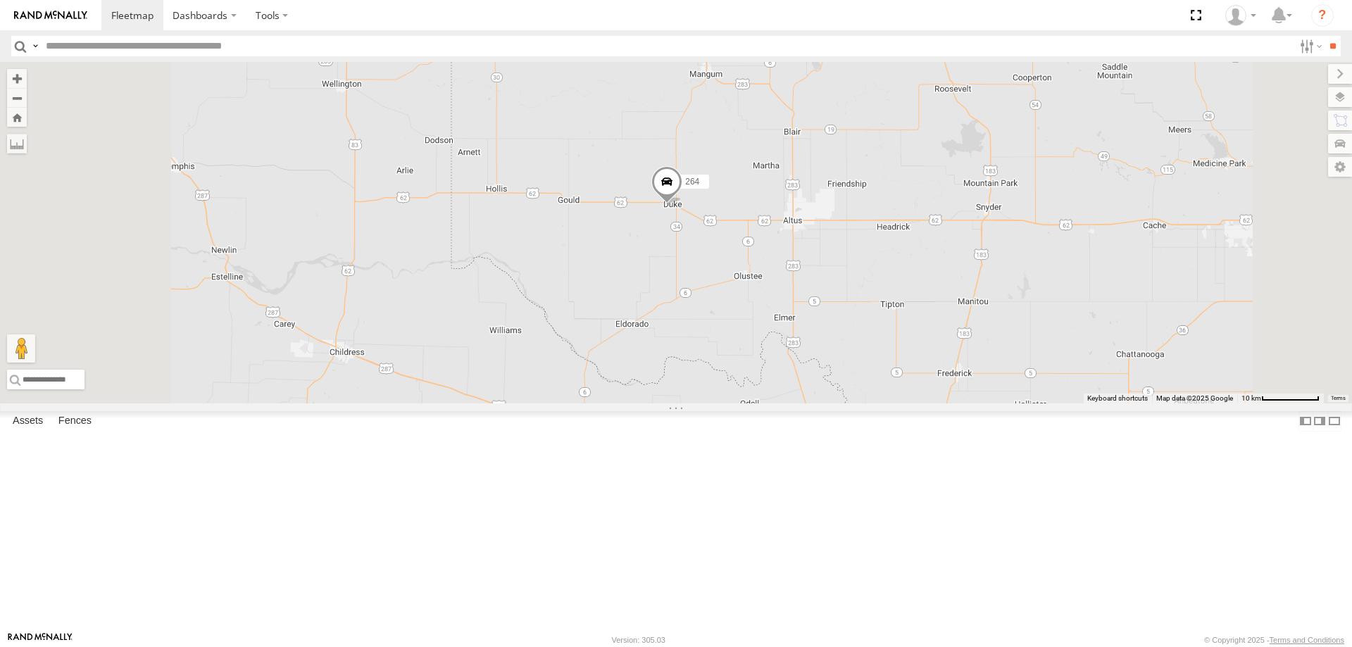
click at [883, 375] on div "264" at bounding box center [676, 232] width 1352 height 341
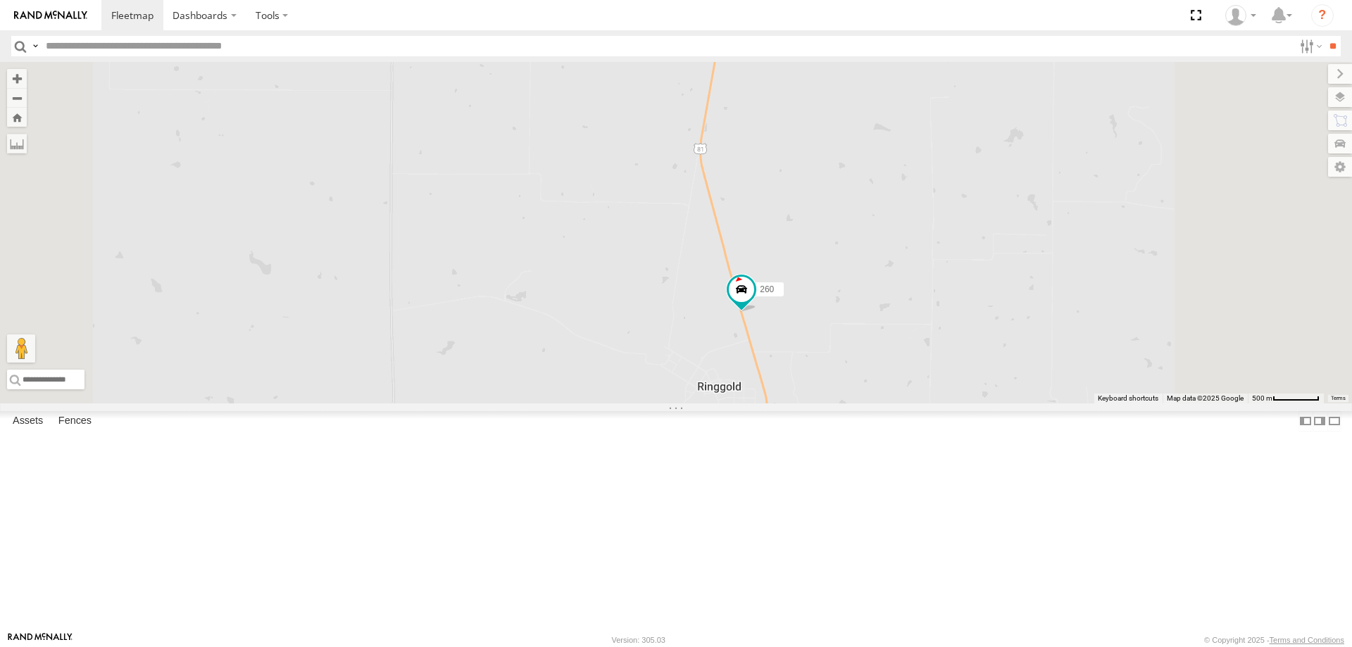
drag, startPoint x: 986, startPoint y: 263, endPoint x: 947, endPoint y: 489, distance: 228.7
click at [968, 389] on div "264 260" at bounding box center [676, 232] width 1352 height 341
drag, startPoint x: 992, startPoint y: 348, endPoint x: 848, endPoint y: 636, distance: 321.1
click at [874, 403] on div "264 260" at bounding box center [676, 232] width 1352 height 341
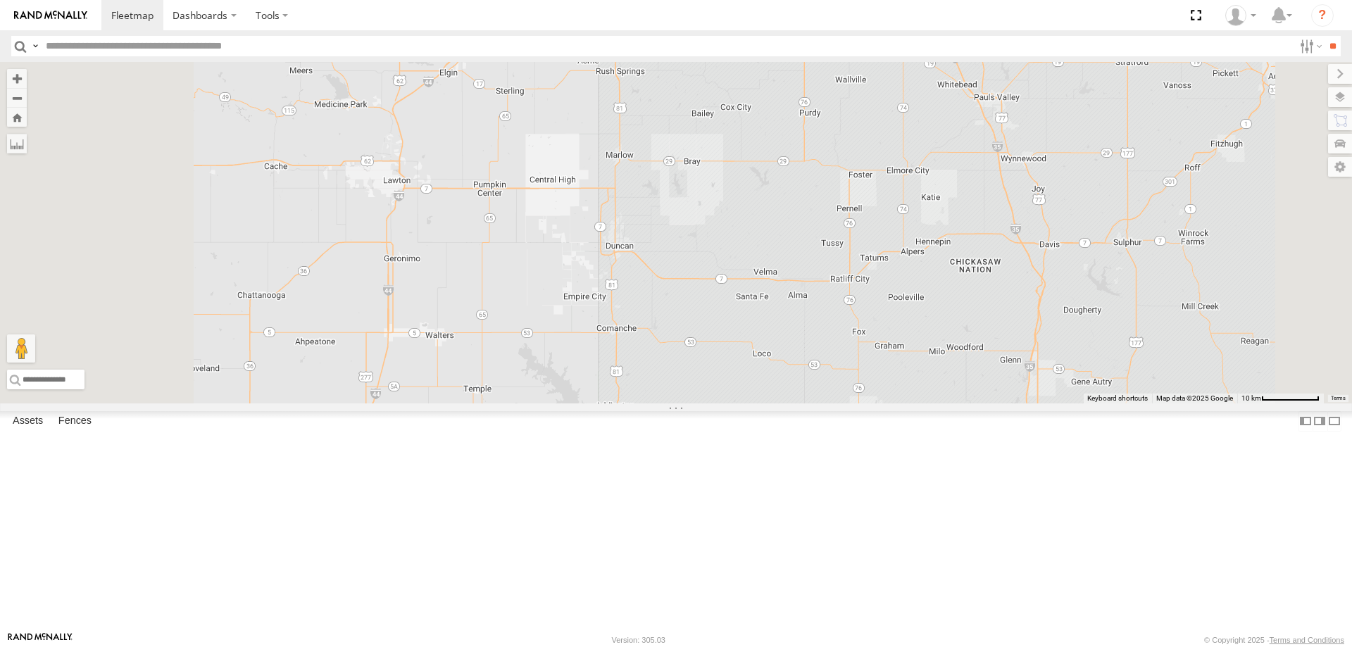
drag, startPoint x: 838, startPoint y: 344, endPoint x: 878, endPoint y: 500, distance: 161.2
click at [874, 403] on div "264 260" at bounding box center [676, 232] width 1352 height 341
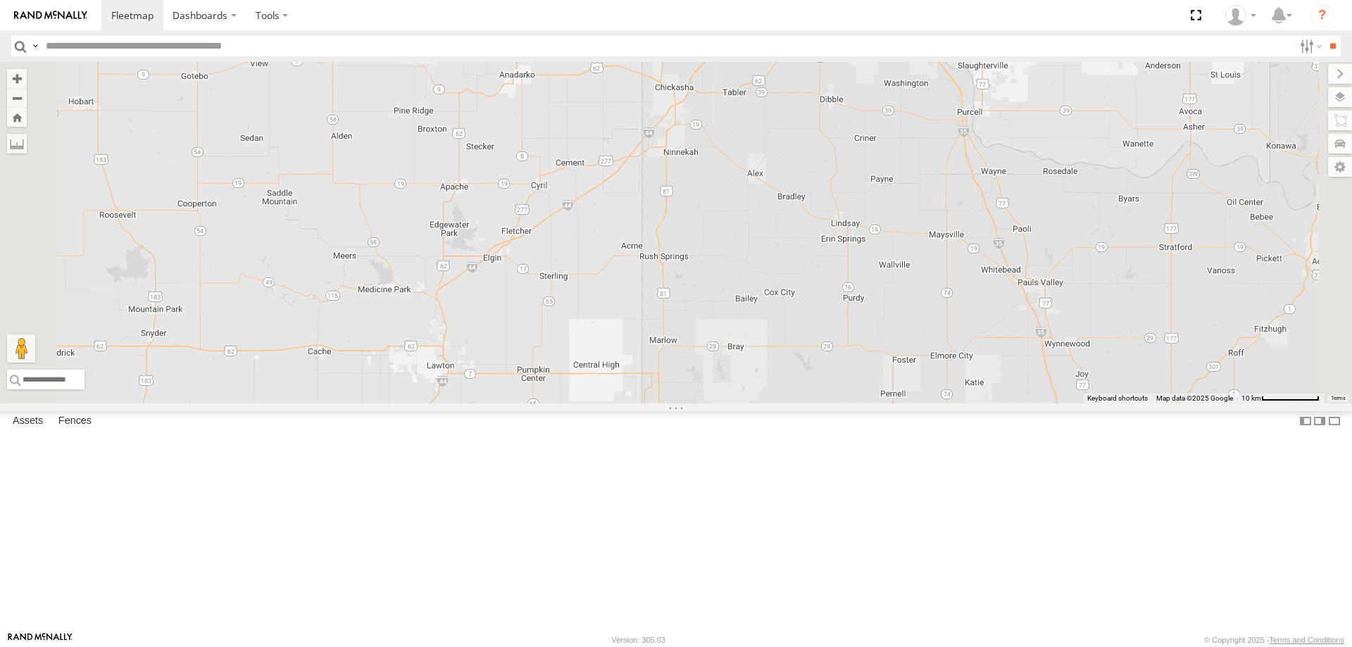
drag, startPoint x: 888, startPoint y: 448, endPoint x: 895, endPoint y: 494, distance: 46.9
click at [895, 403] on div "264 260" at bounding box center [676, 232] width 1352 height 341
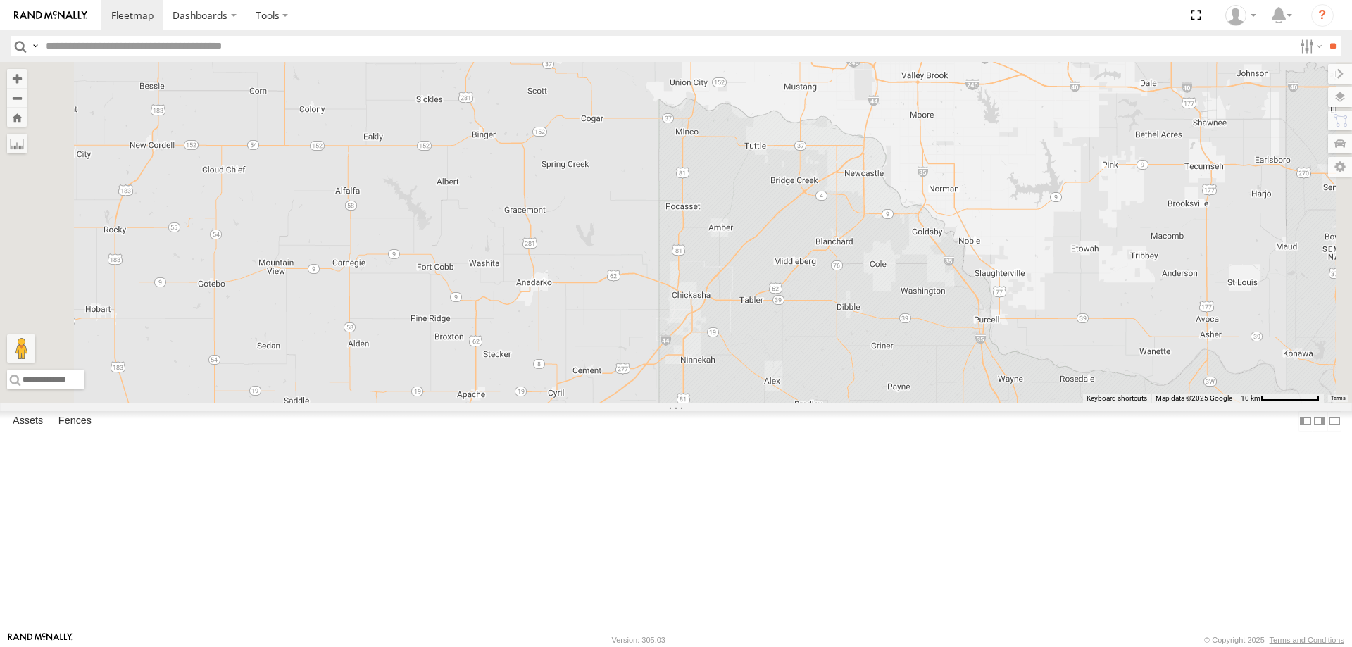
drag, startPoint x: 886, startPoint y: 429, endPoint x: 895, endPoint y: 503, distance: 73.9
click at [895, 403] on div "264 260" at bounding box center [676, 232] width 1352 height 341
